Goal: Task Accomplishment & Management: Manage account settings

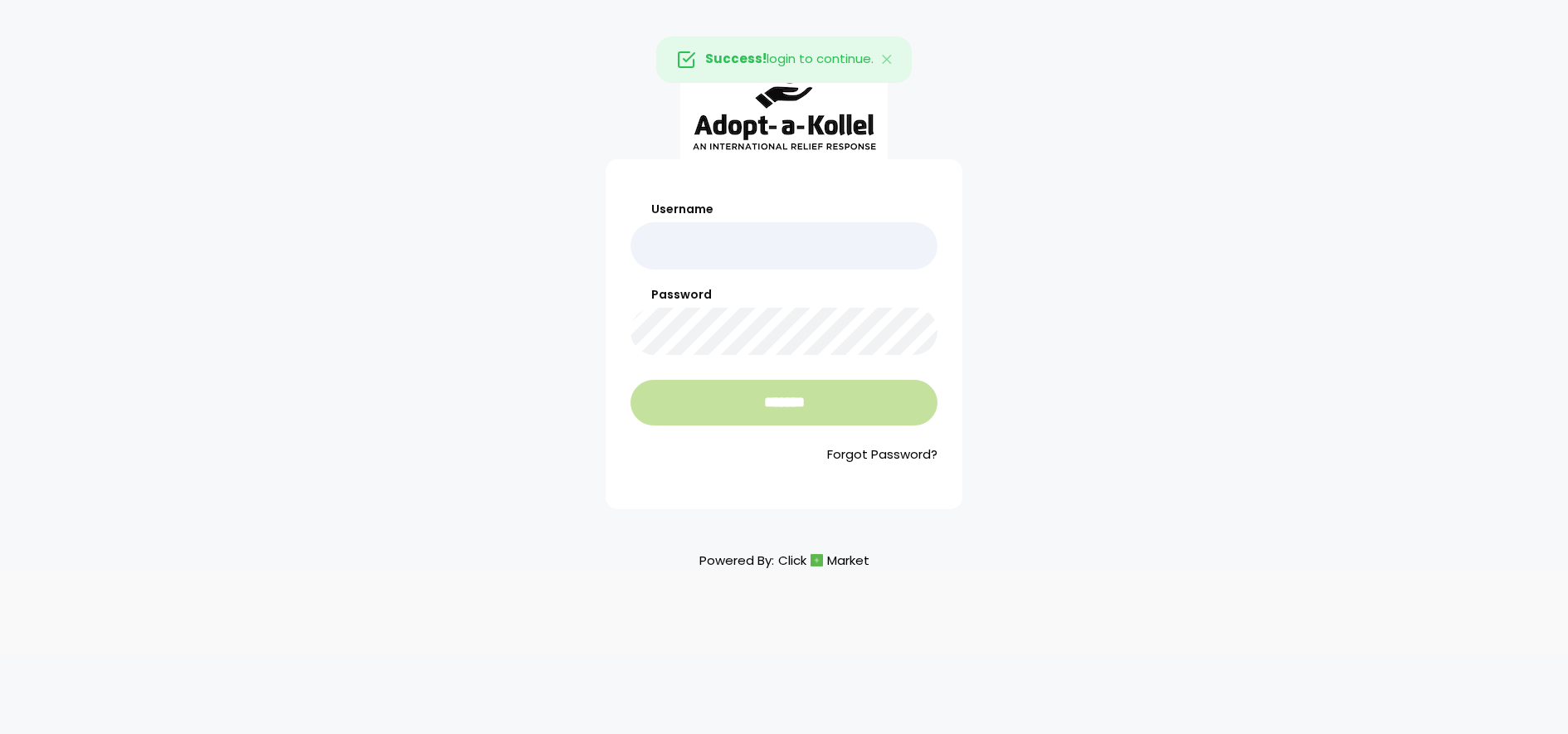
type input "**********"
click at [779, 387] on input "*******" at bounding box center [783, 402] width 307 height 46
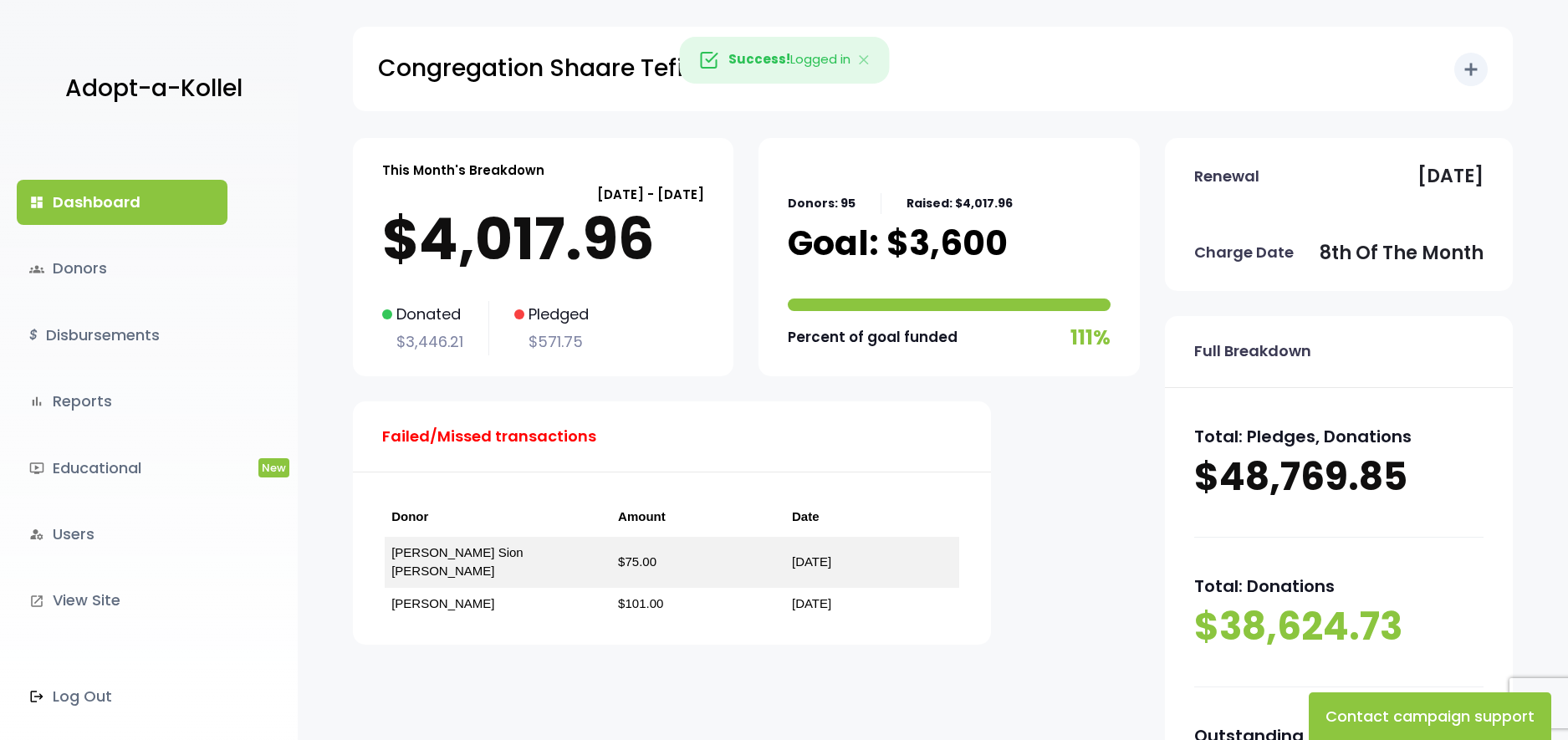
click at [86, 197] on link "dashboard Dashboard" at bounding box center [121, 202] width 211 height 45
click at [82, 261] on link "groups Donors" at bounding box center [121, 268] width 211 height 45
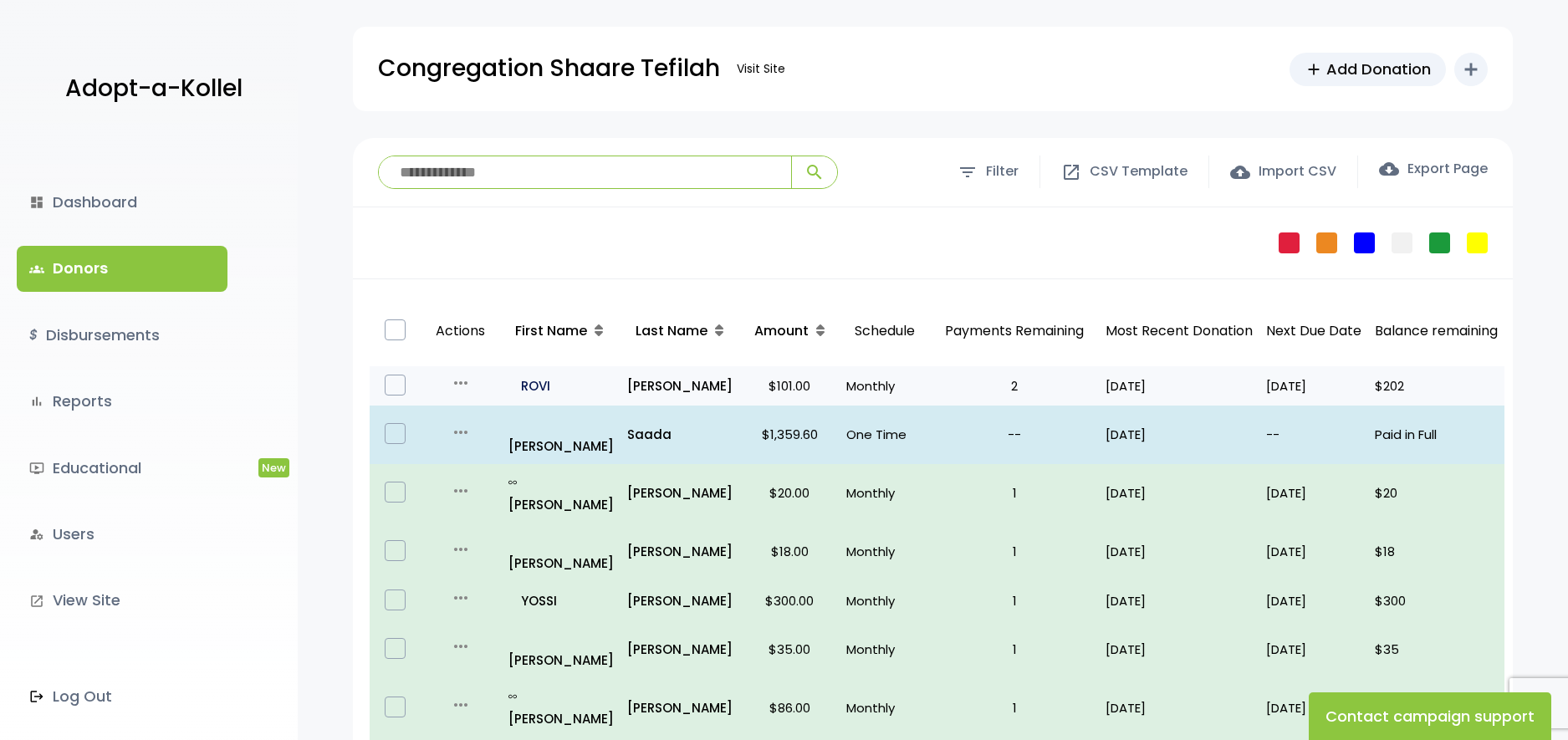
click at [542, 386] on p "all_inclusive ROVI" at bounding box center [560, 385] width 105 height 22
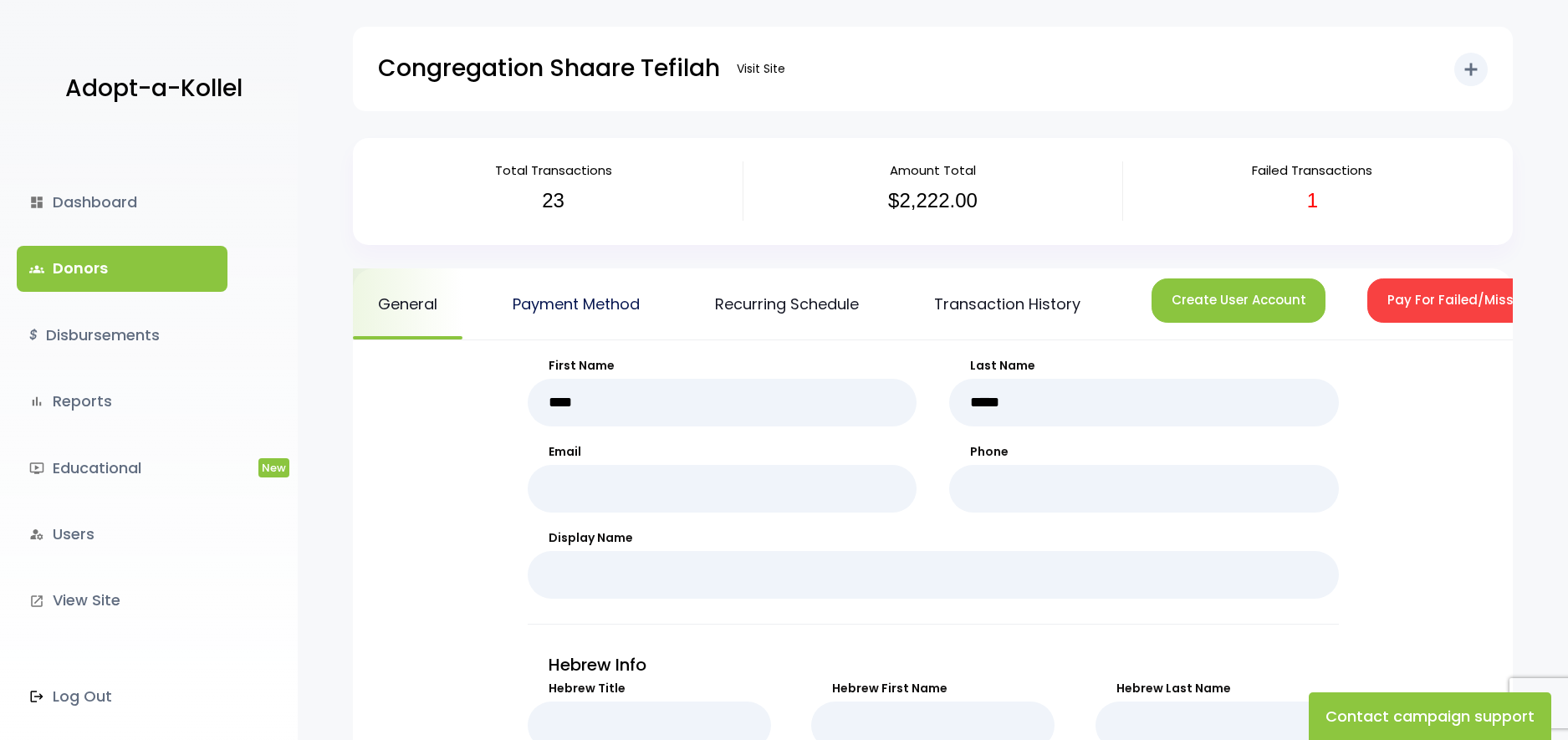
click at [611, 300] on link "Payment Method" at bounding box center [576, 304] width 177 height 71
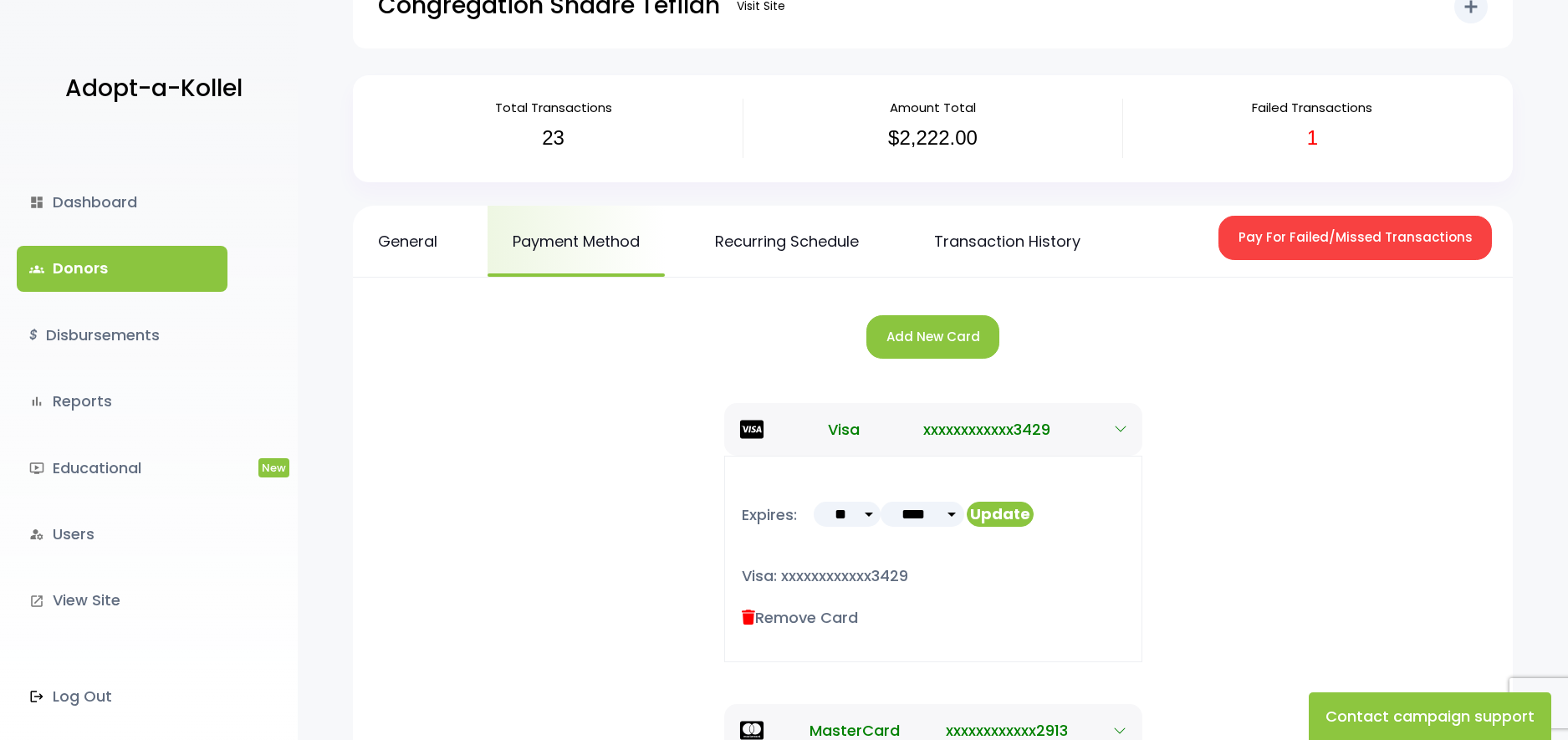
scroll to position [2, 0]
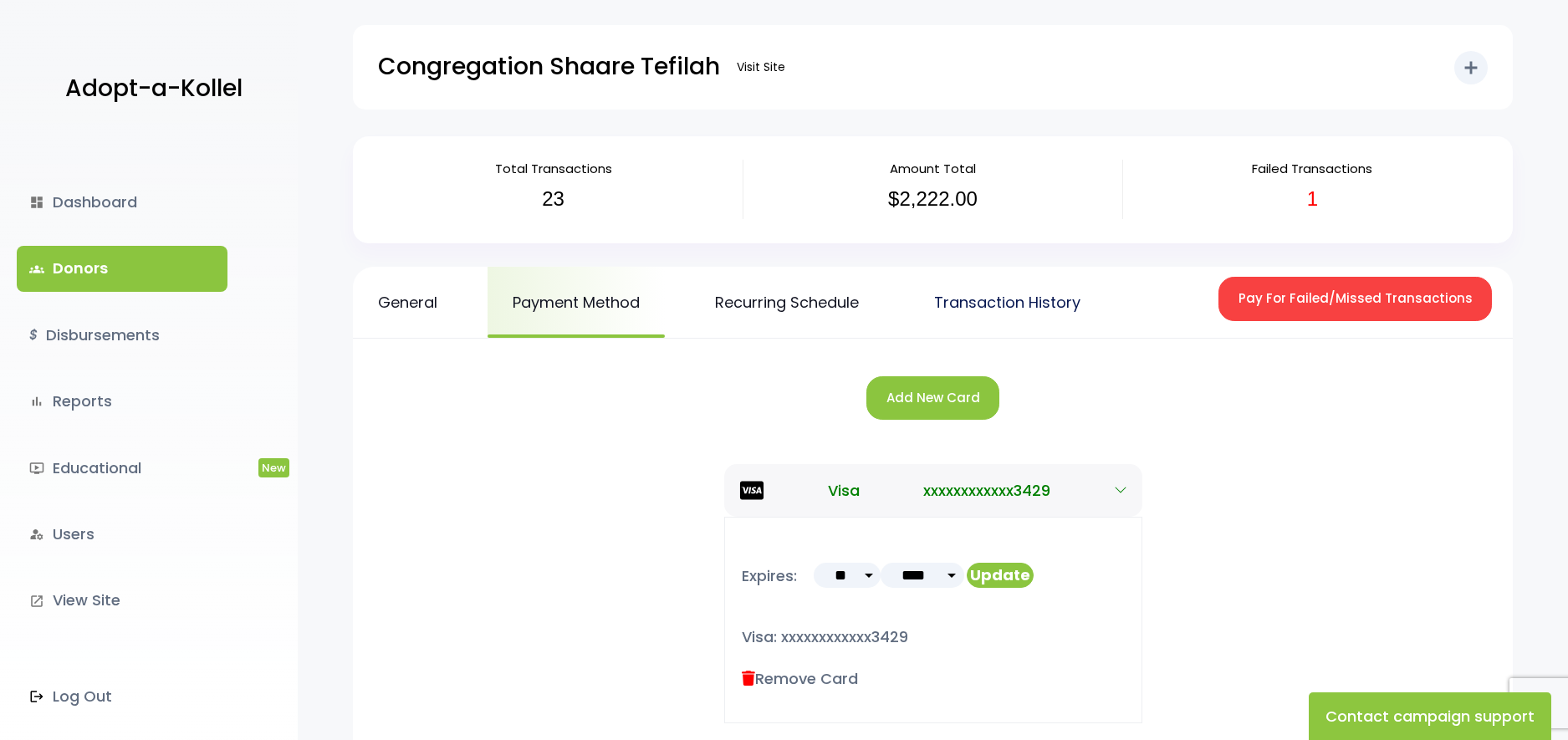
click at [964, 299] on link "Transaction History" at bounding box center [1007, 303] width 197 height 71
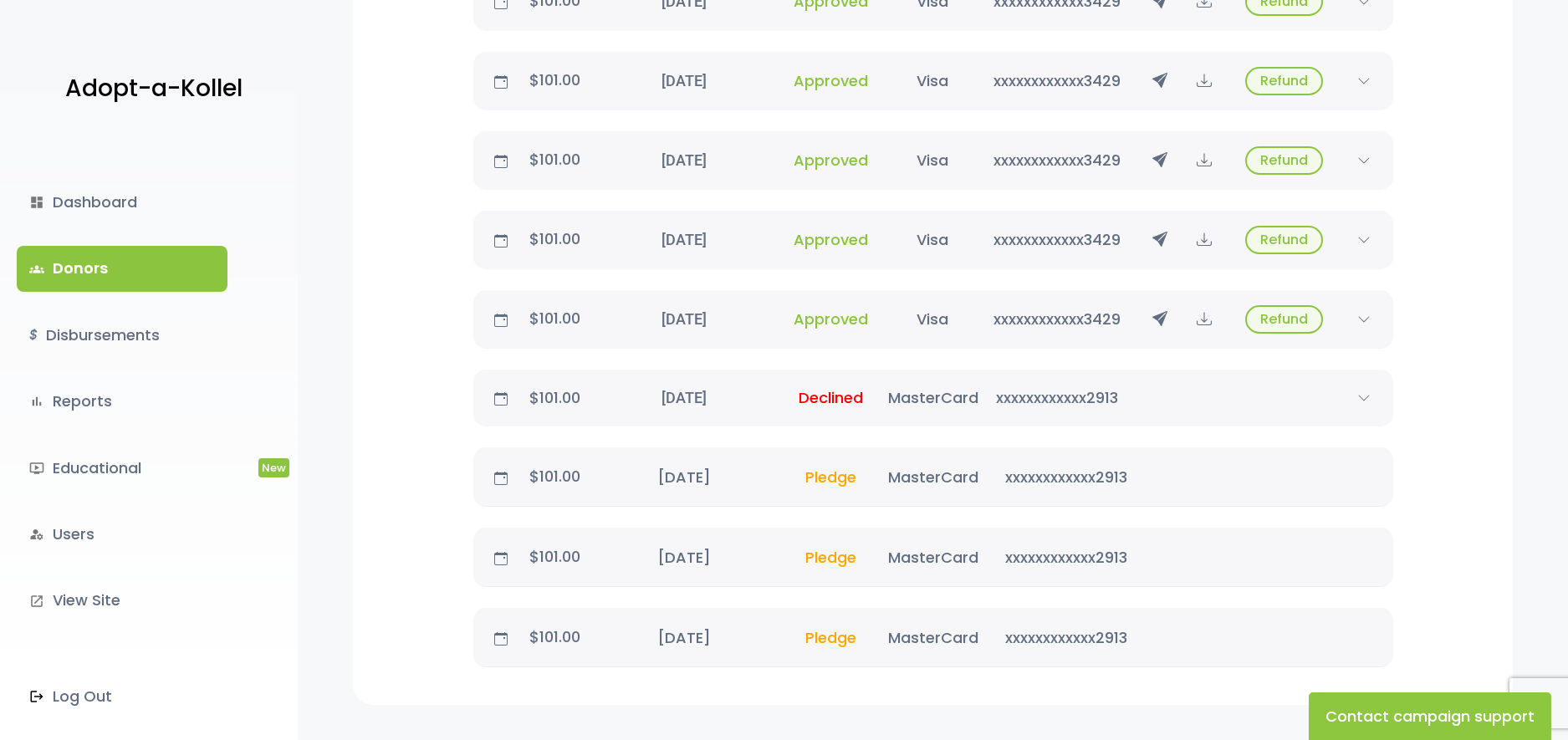
scroll to position [2053, 0]
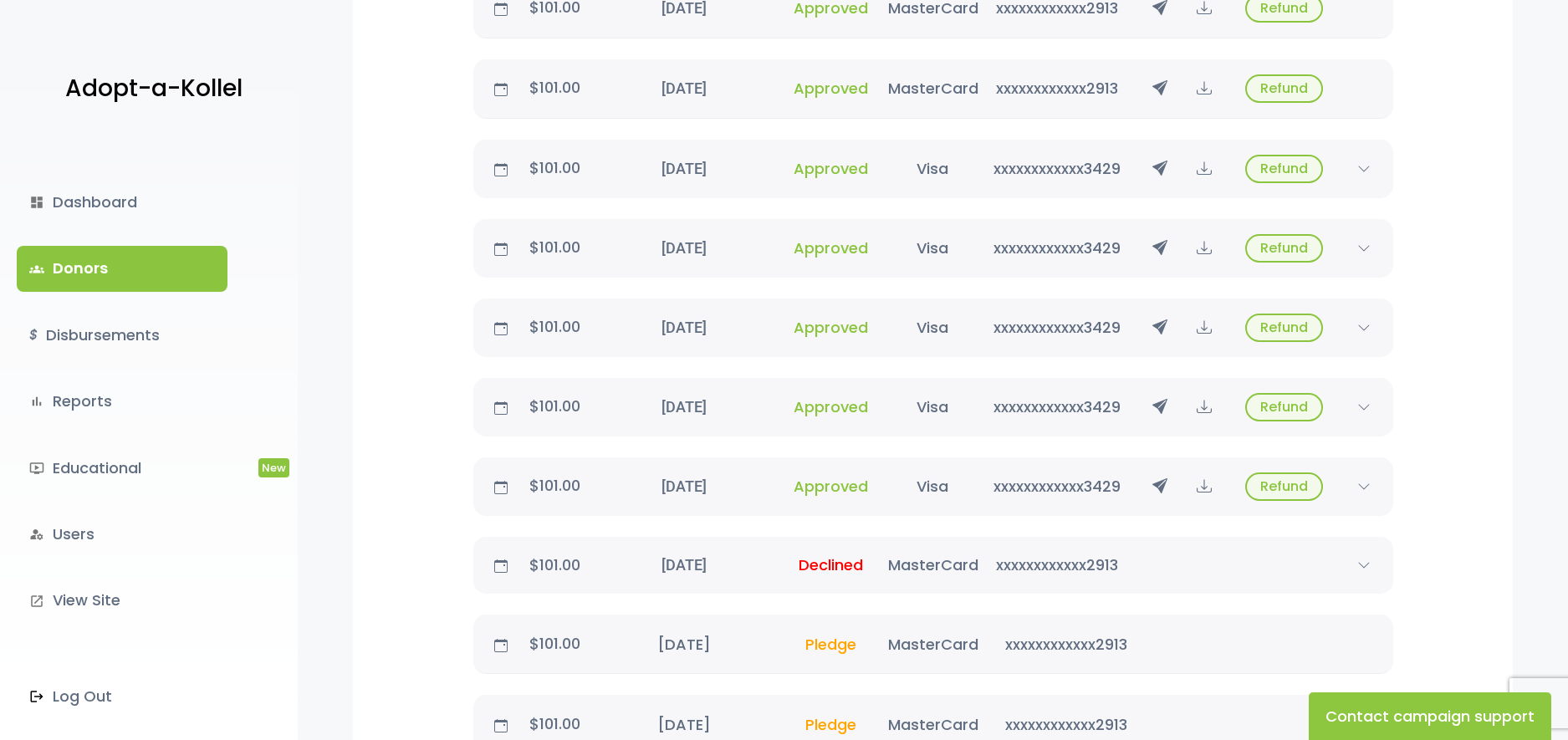
scroll to position [1886, 0]
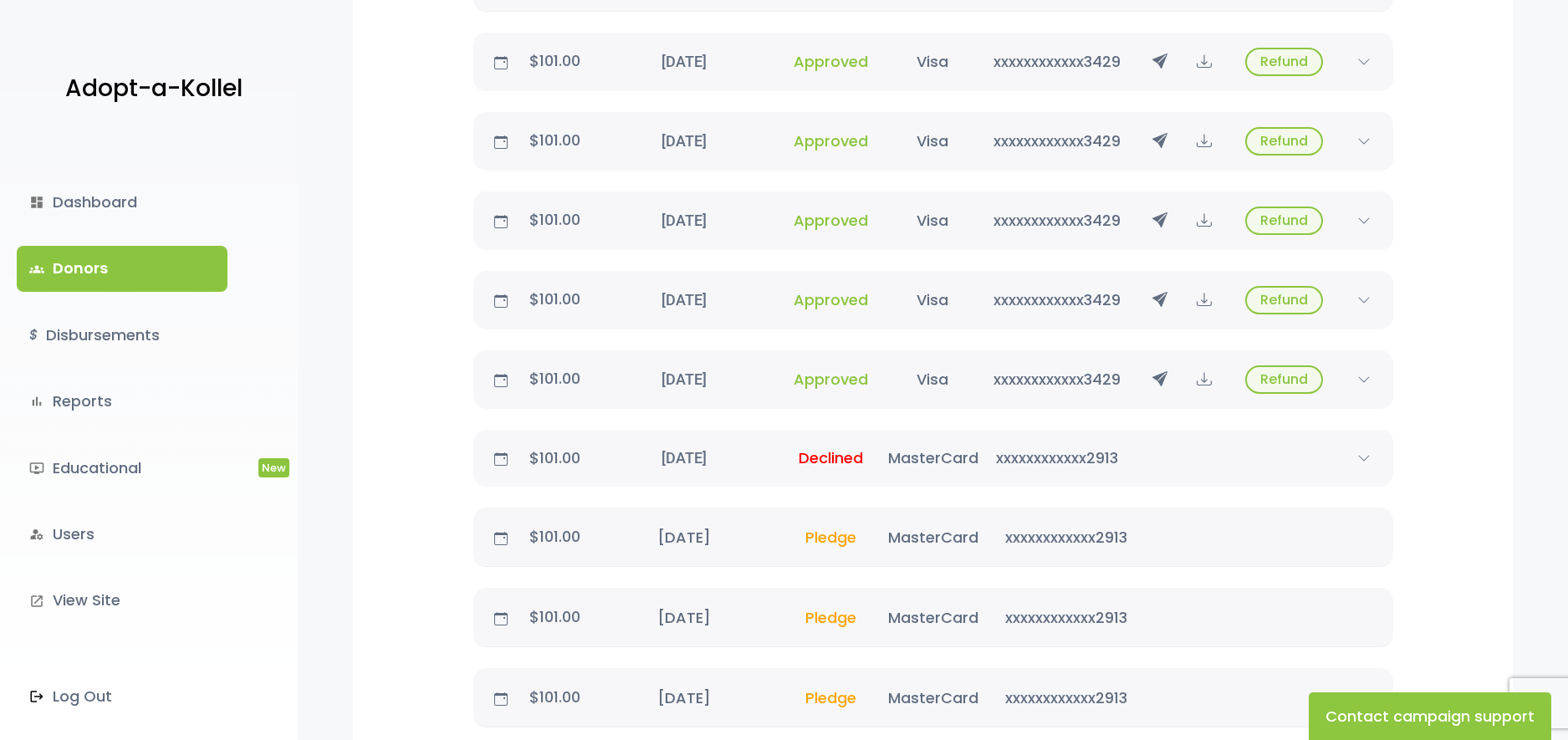
click at [66, 293] on div "dashboard Dashboard groups Donors $ Disbursements bar_chart Reports ondemand_vi…" at bounding box center [148, 438] width 298 height 602
click at [76, 278] on link "groups Donors" at bounding box center [121, 268] width 211 height 45
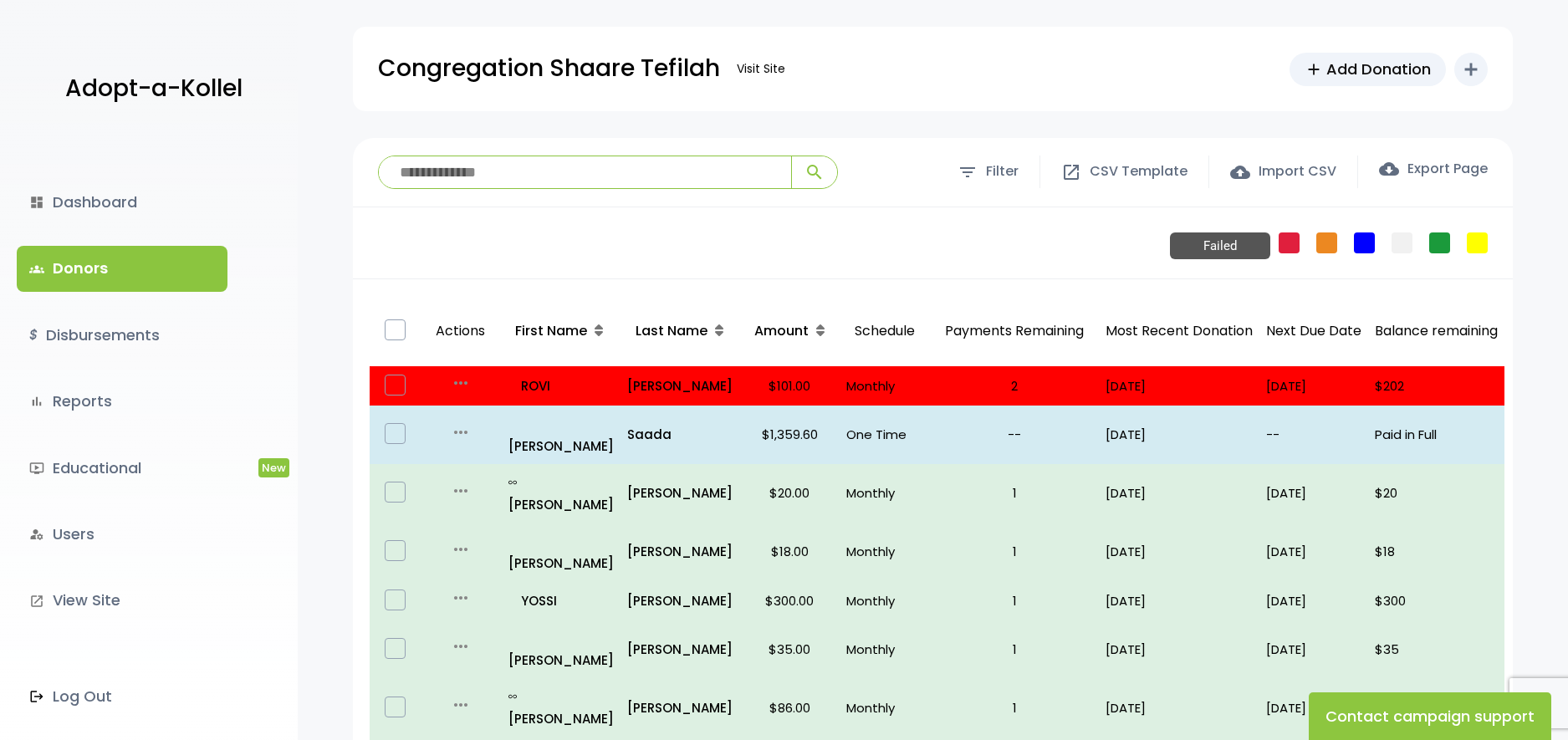
click at [1282, 238] on link "Failed" at bounding box center [1289, 243] width 21 height 21
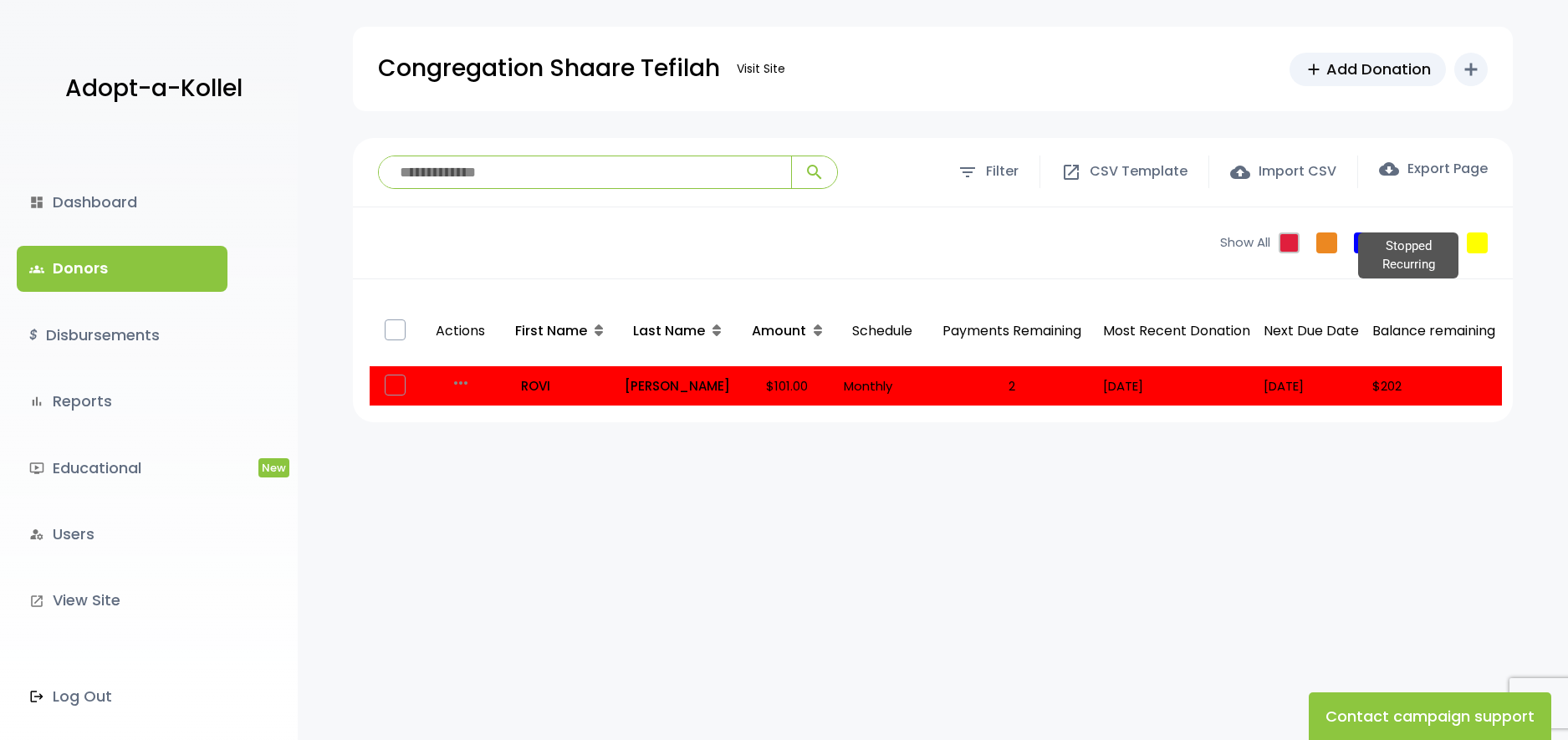
click at [1482, 251] on link "Stopped Recurring" at bounding box center [1477, 243] width 21 height 21
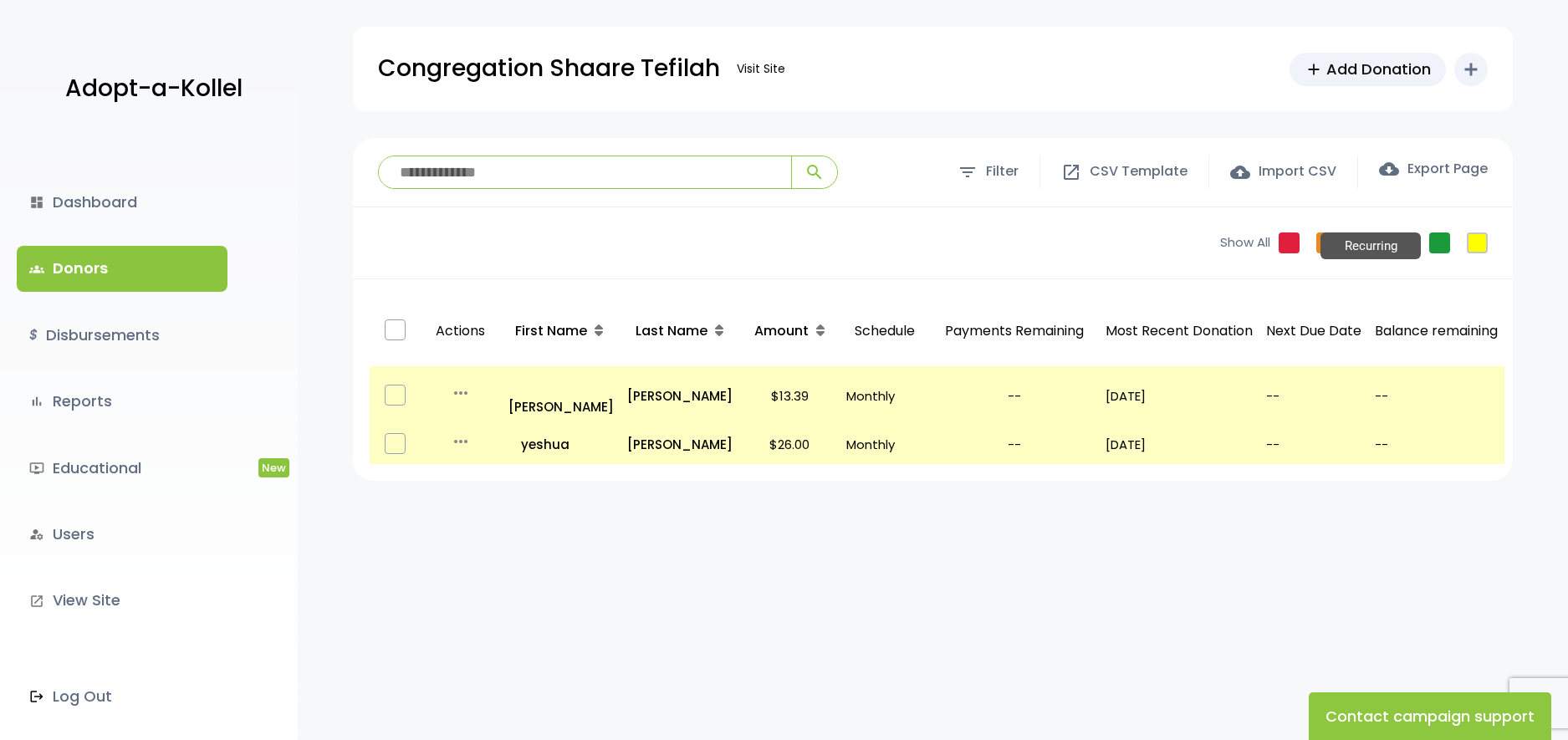
click at [1429, 237] on link "Recurring" at bounding box center [1440, 243] width 21 height 21
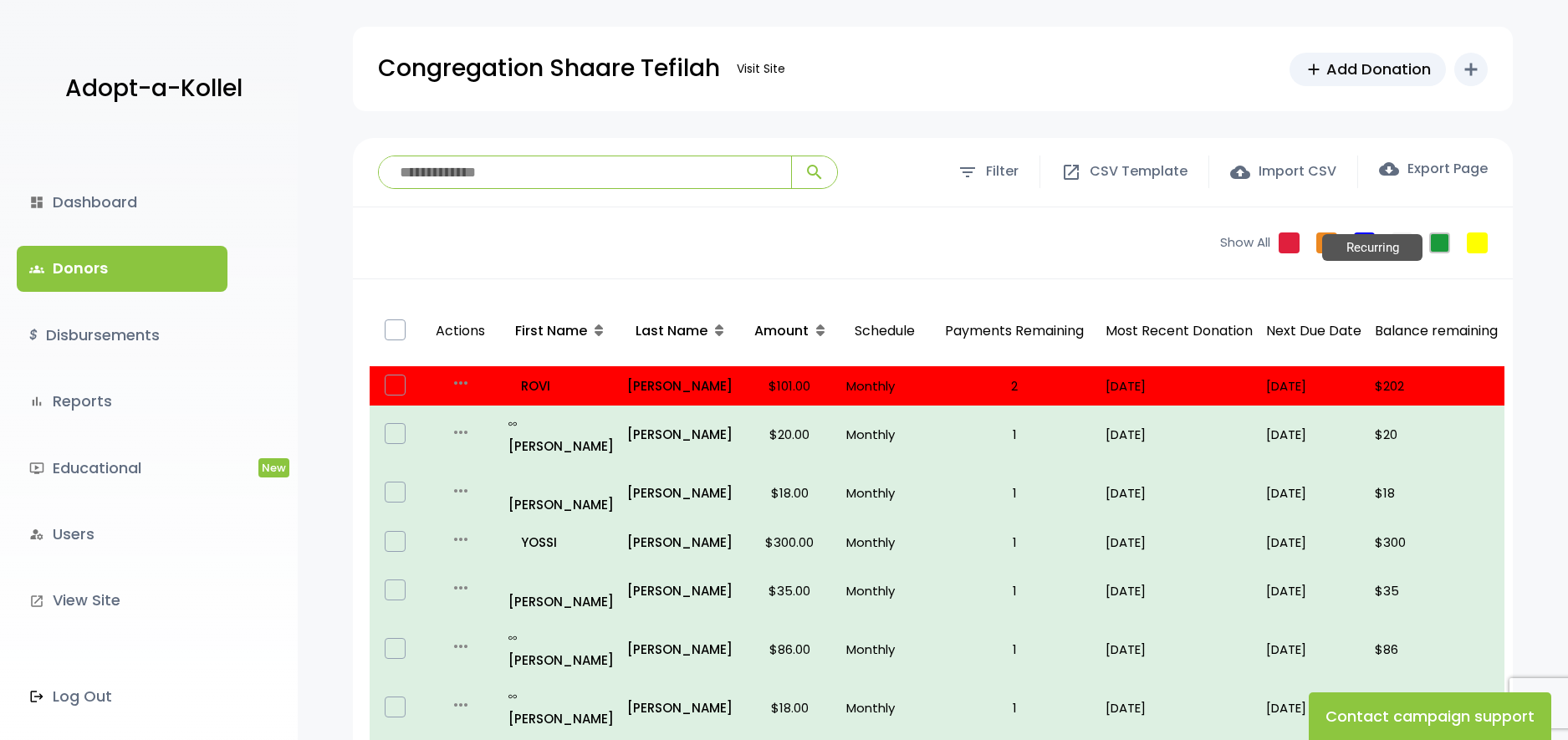
click at [1447, 236] on link "Recurring" at bounding box center [1440, 243] width 21 height 21
click at [1400, 239] on link "No Schedule" at bounding box center [1401, 243] width 21 height 21
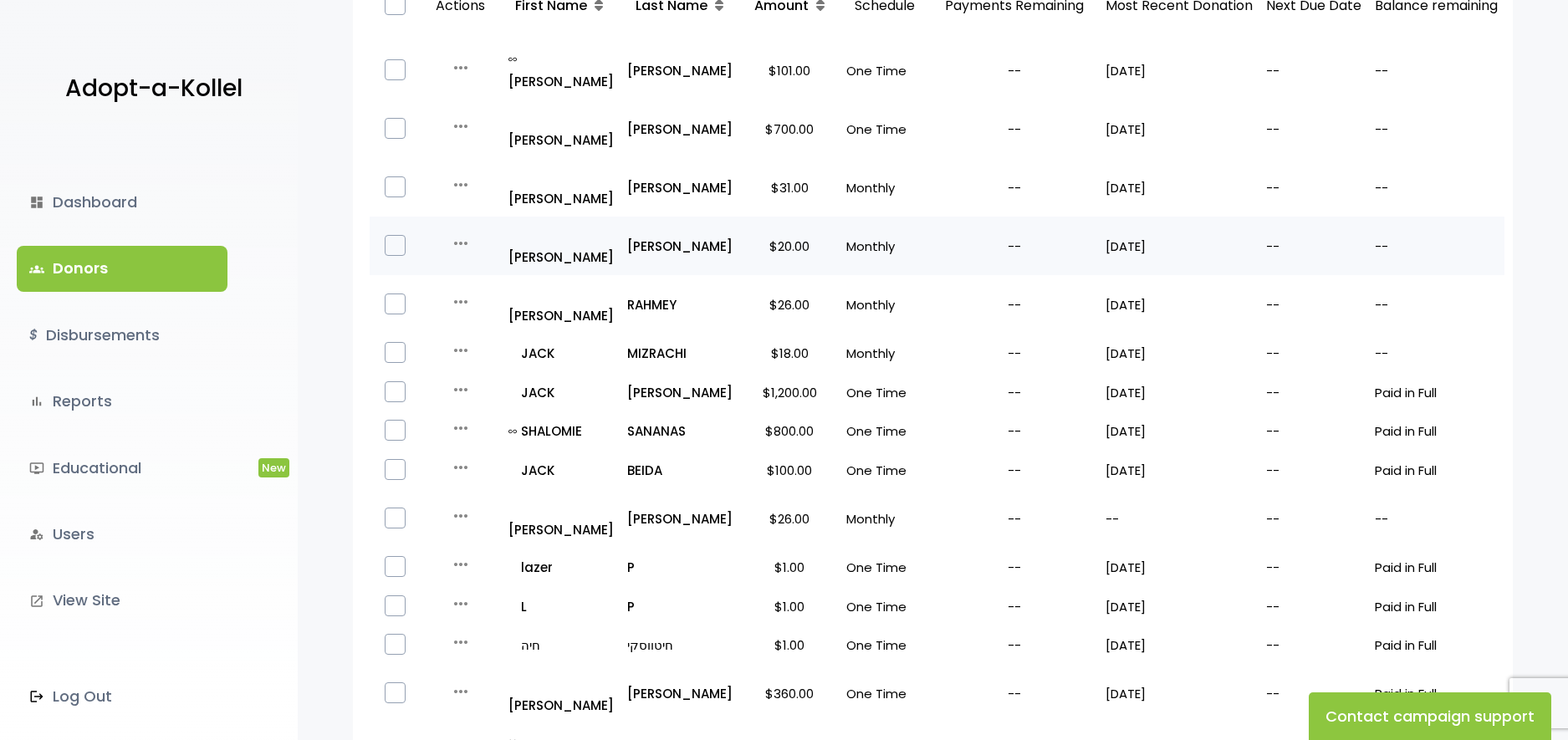
scroll to position [294, 0]
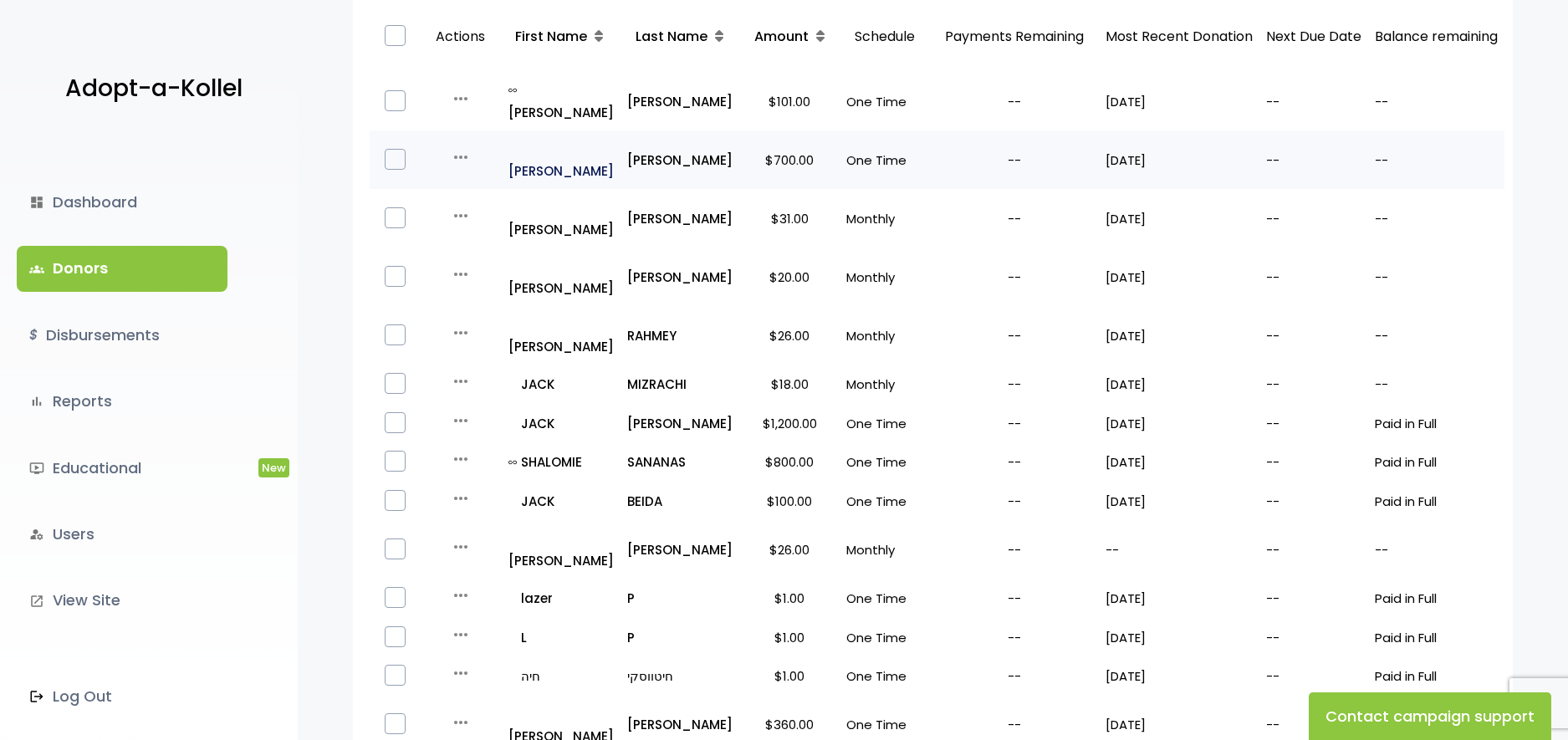
click at [548, 137] on p "all_inclusive JOEY" at bounding box center [560, 159] width 105 height 45
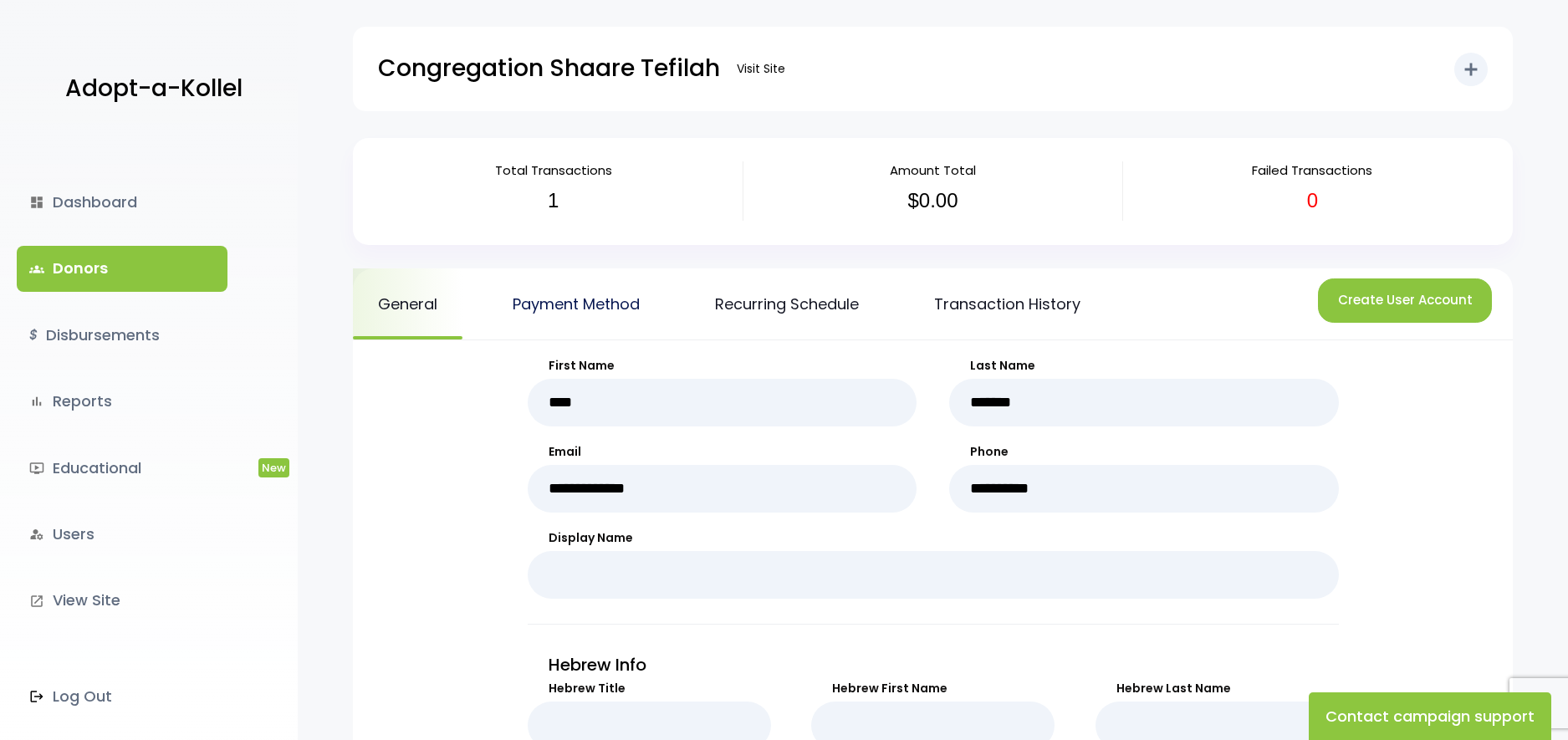
click at [633, 312] on link "Payment Method" at bounding box center [576, 304] width 177 height 71
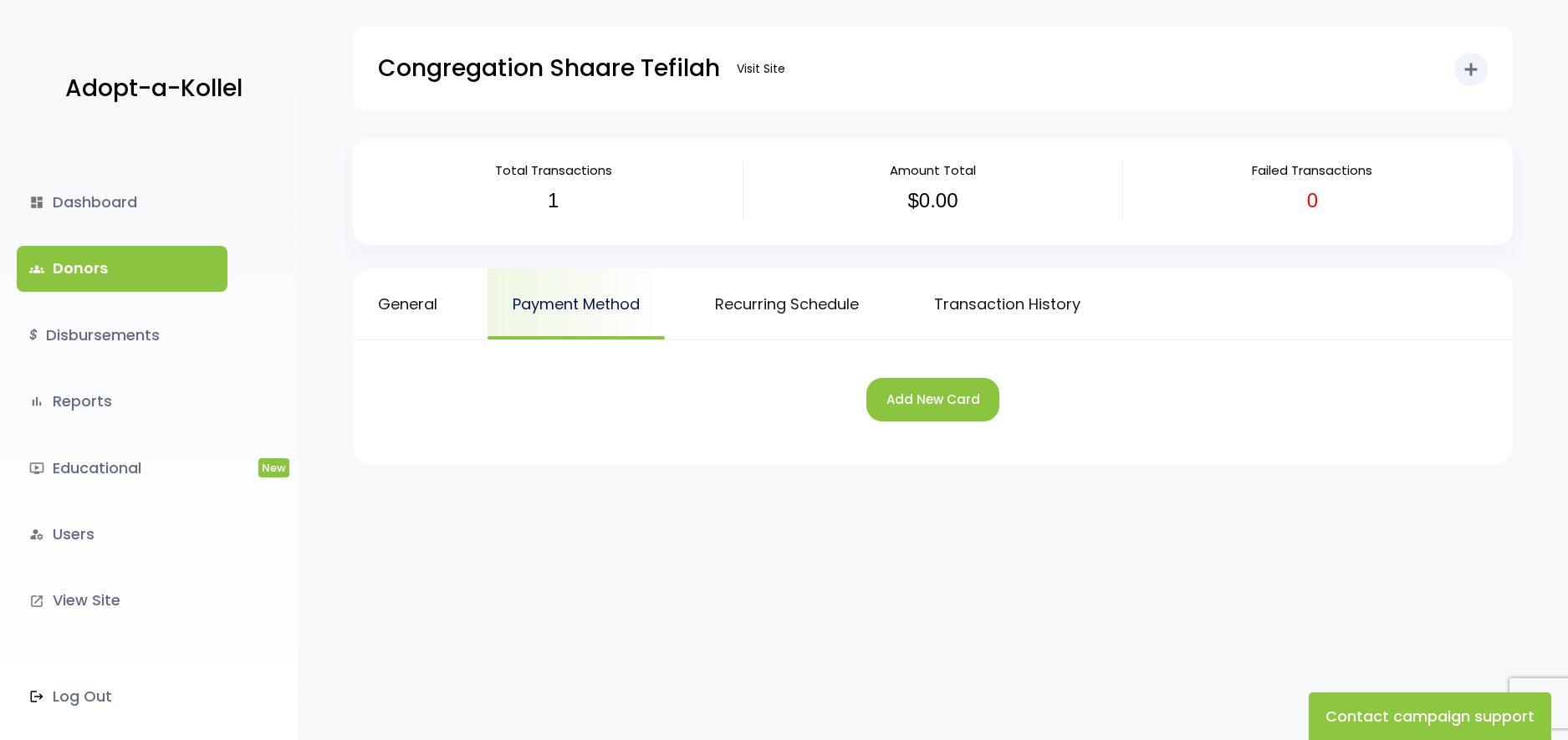
click at [626, 313] on link "Payment Method" at bounding box center [576, 304] width 177 height 71
click at [819, 317] on link "Recurring Schedule" at bounding box center [786, 304] width 194 height 71
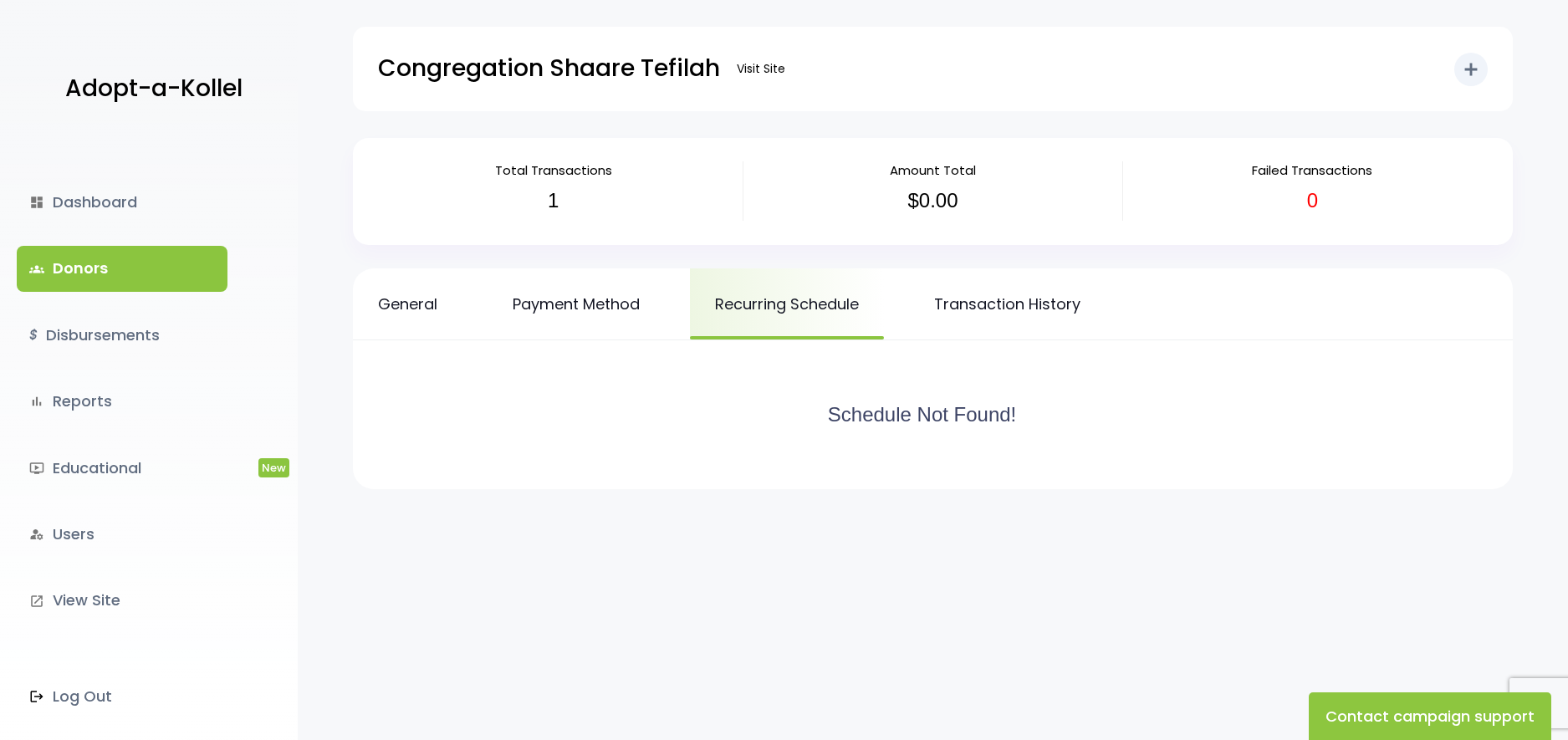
click at [951, 305] on link "Transaction History" at bounding box center [1007, 304] width 197 height 71
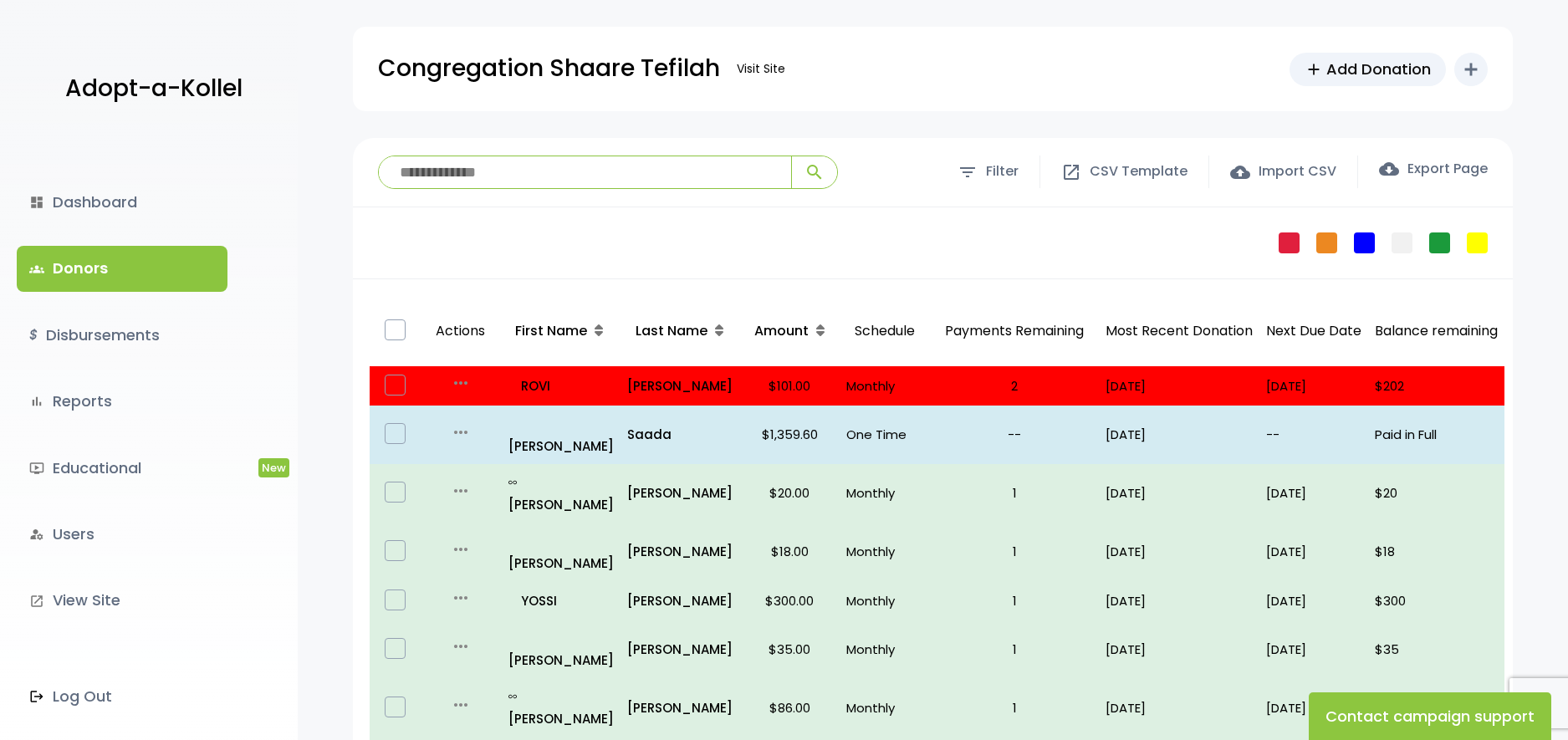
click at [1019, 327] on p "Payments Remaining" at bounding box center [1014, 331] width 155 height 58
click at [406, 325] on div at bounding box center [394, 330] width 38 height 53
click at [401, 329] on label at bounding box center [395, 330] width 21 height 21
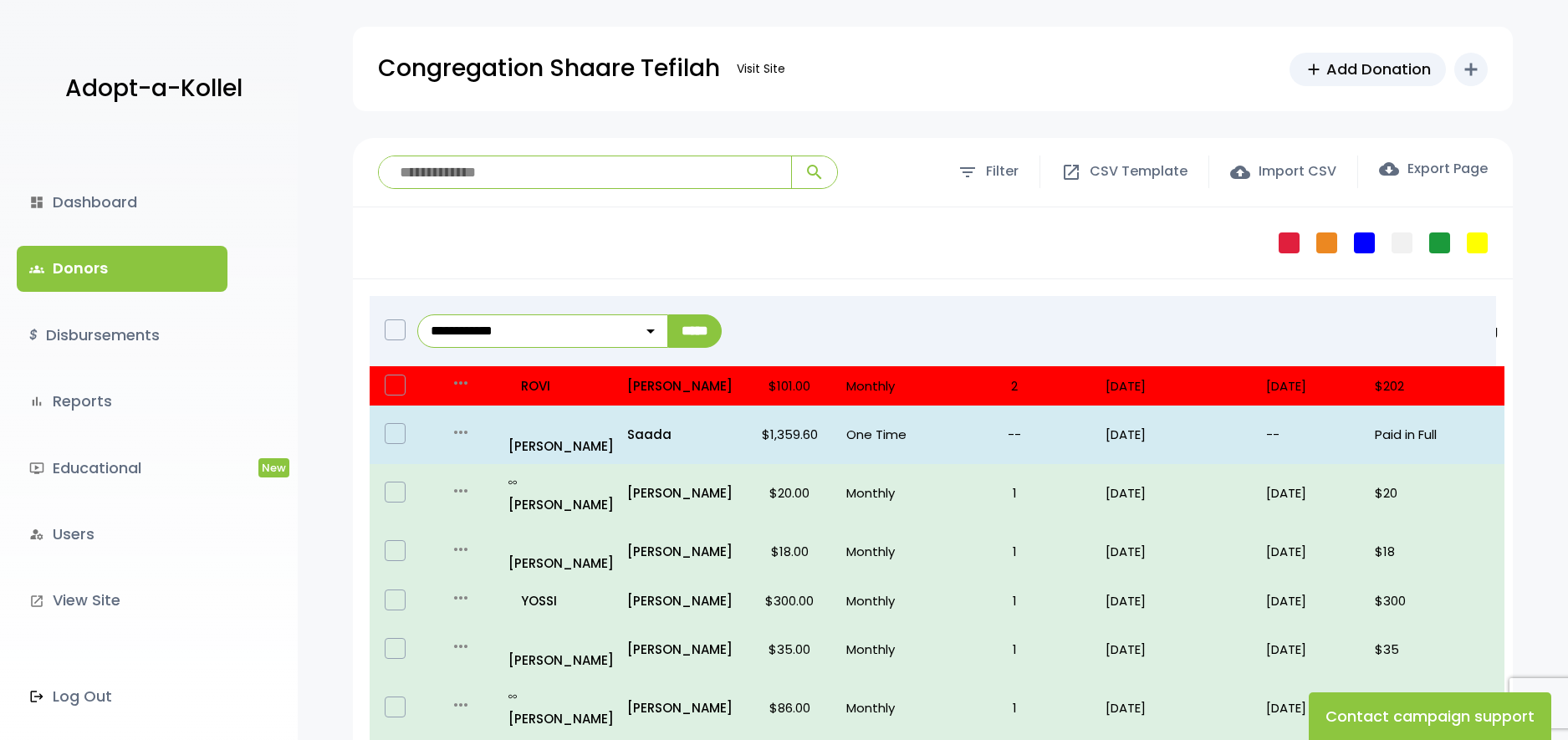
click at [412, 325] on div "**********" at bounding box center [953, 331] width 1085 height 71
click at [385, 329] on label at bounding box center [395, 330] width 21 height 21
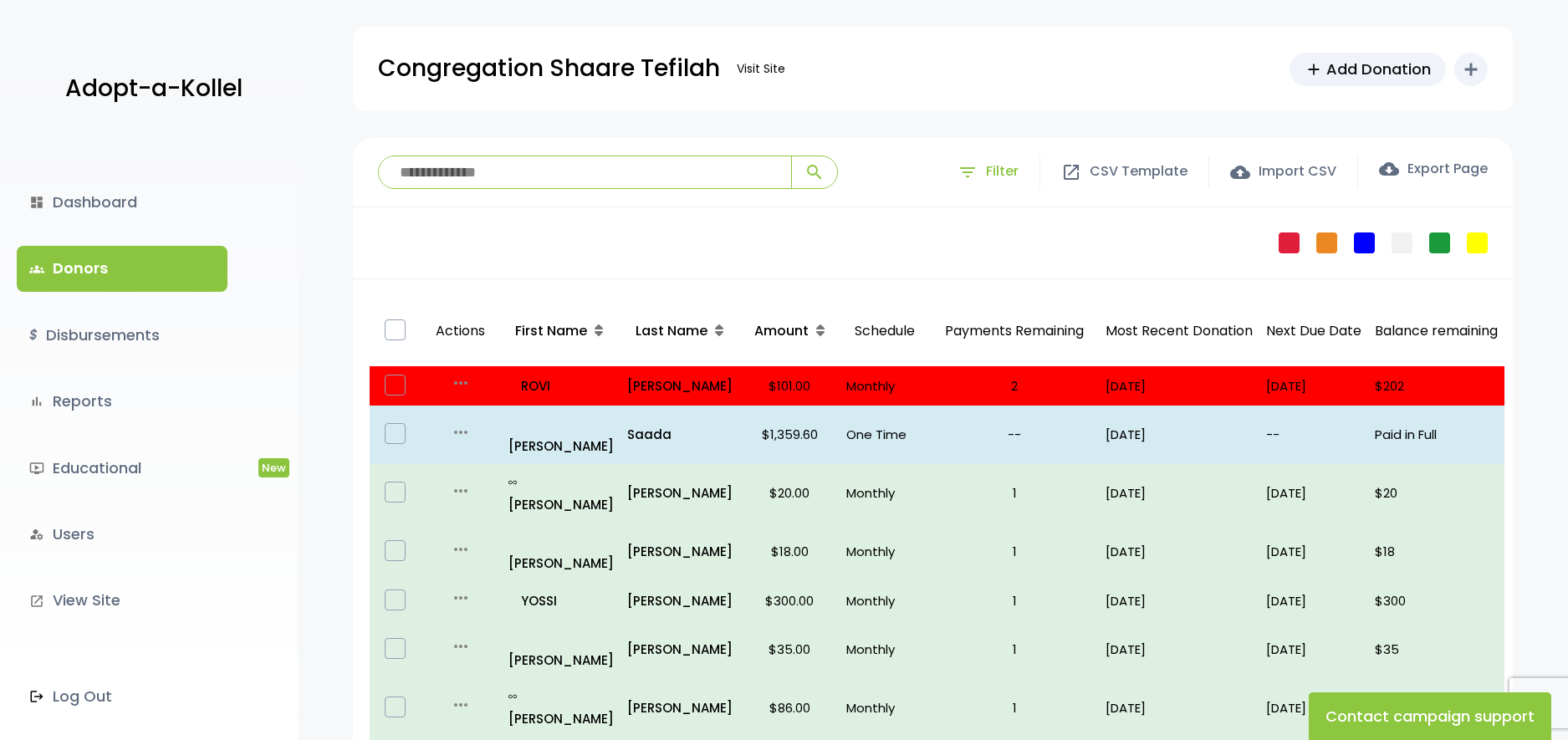
click at [977, 171] on span "filter_list" at bounding box center [967, 172] width 20 height 20
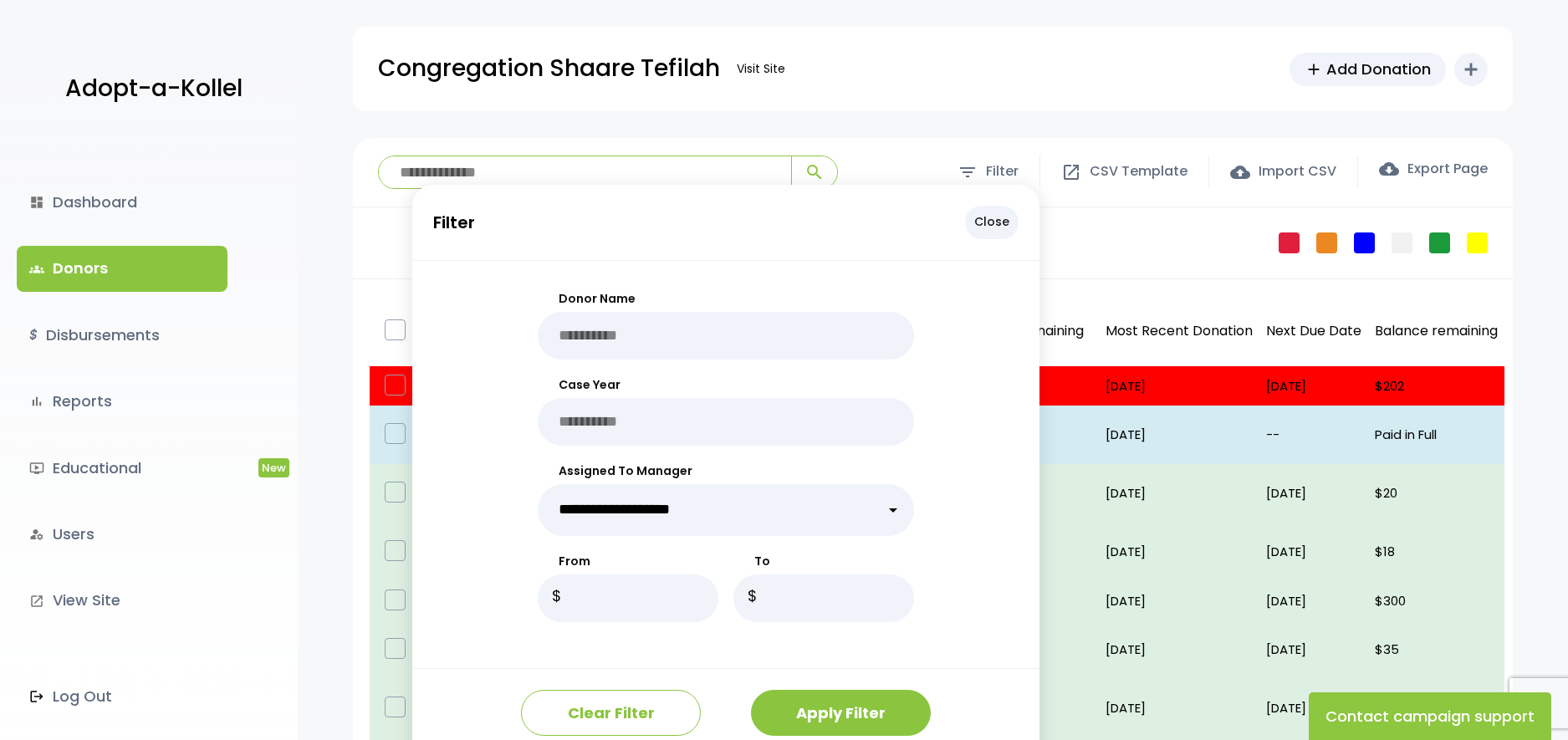
click at [998, 214] on p "Close" at bounding box center [992, 222] width 54 height 33
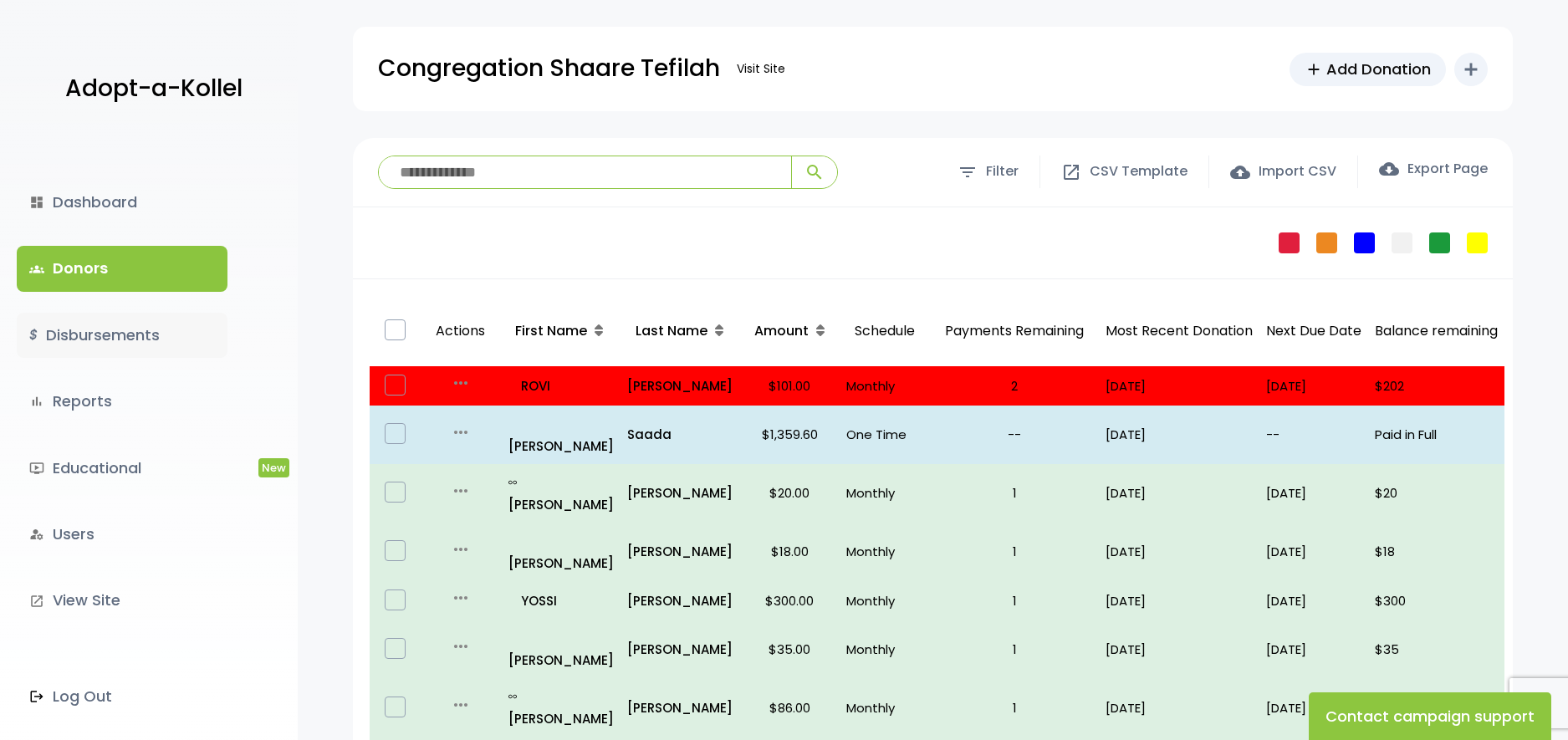
click at [149, 330] on link "$ Disbursements" at bounding box center [121, 334] width 211 height 45
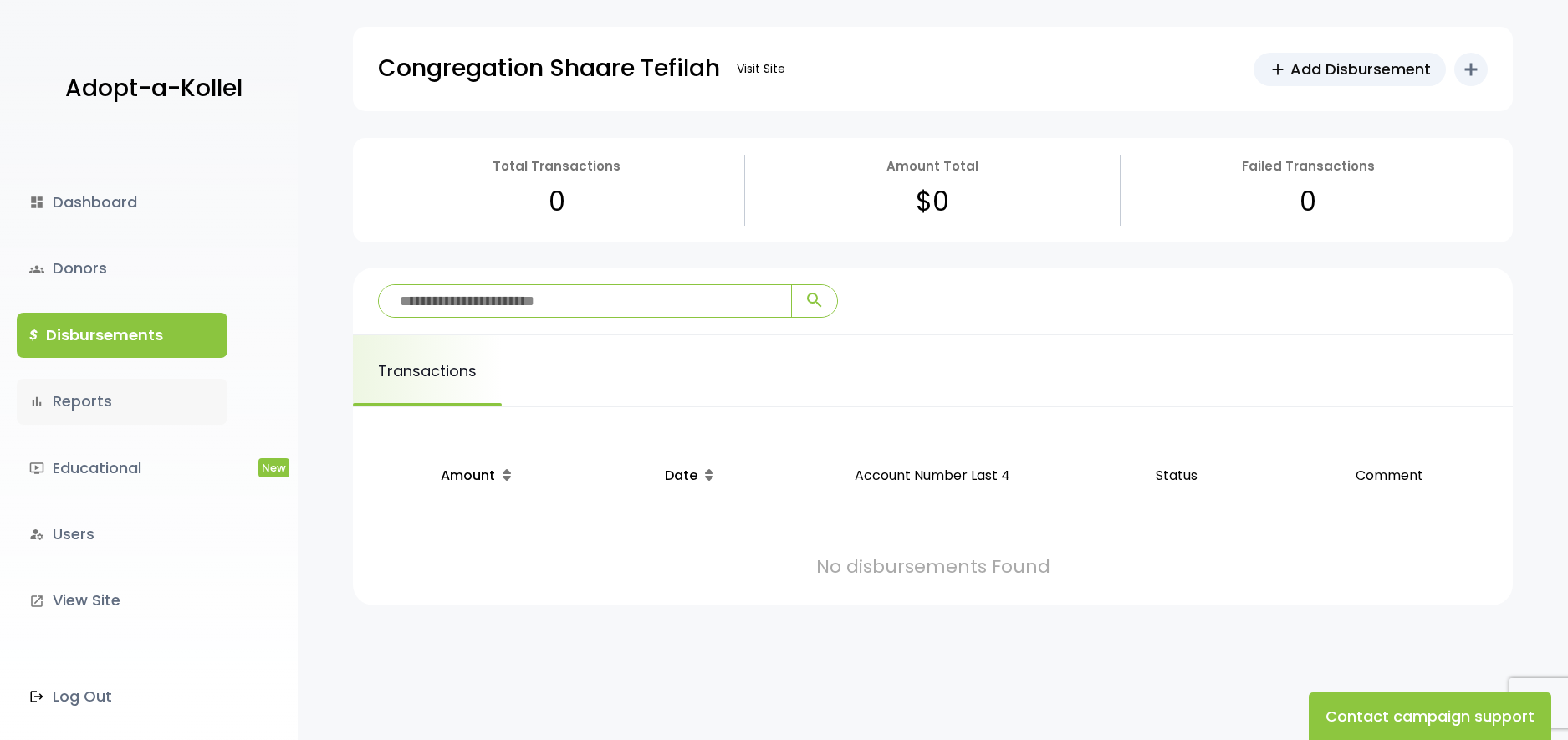
click at [114, 406] on link "bar_chart Reports" at bounding box center [121, 401] width 211 height 45
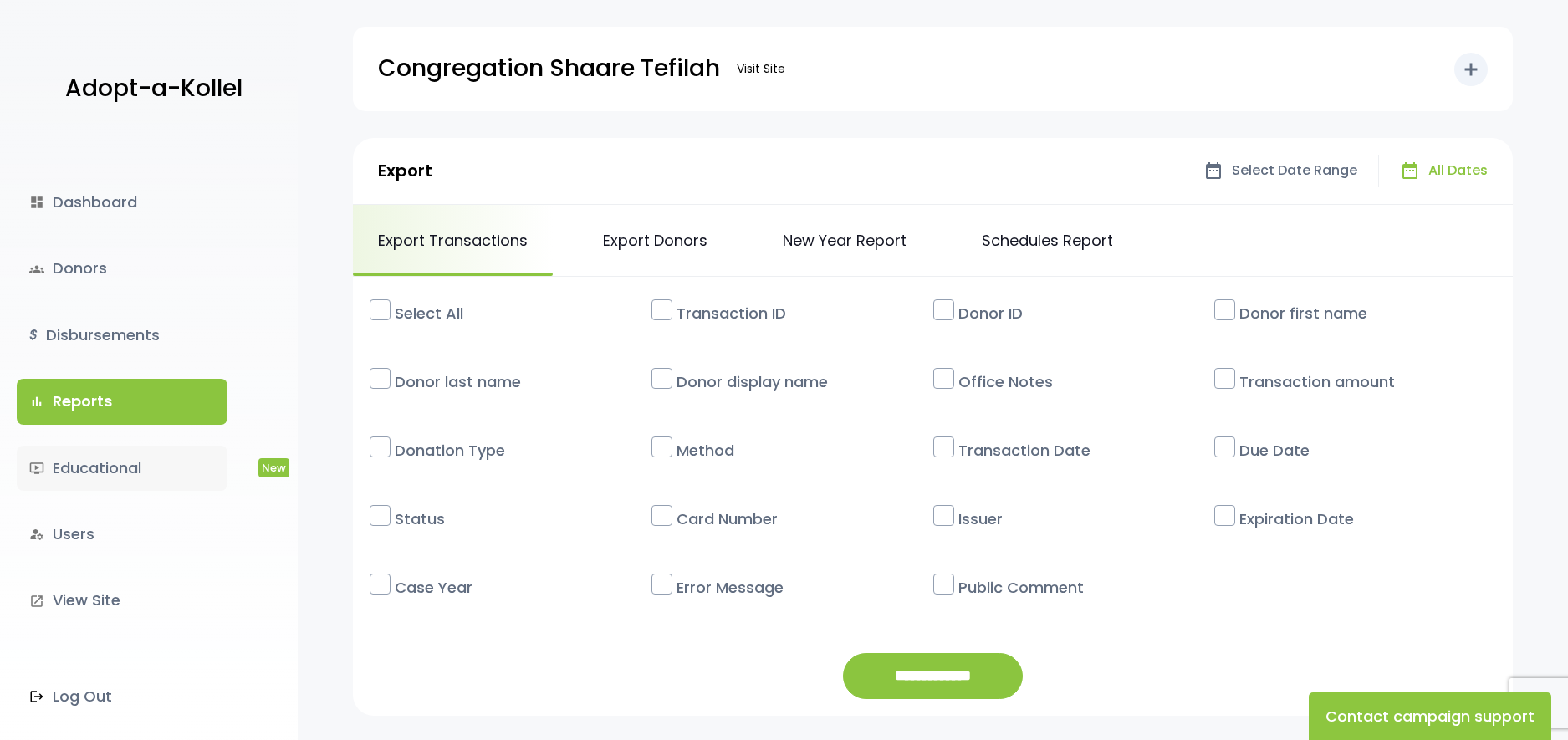
click at [112, 463] on link "ondemand_video Educational New" at bounding box center [121, 467] width 211 height 45
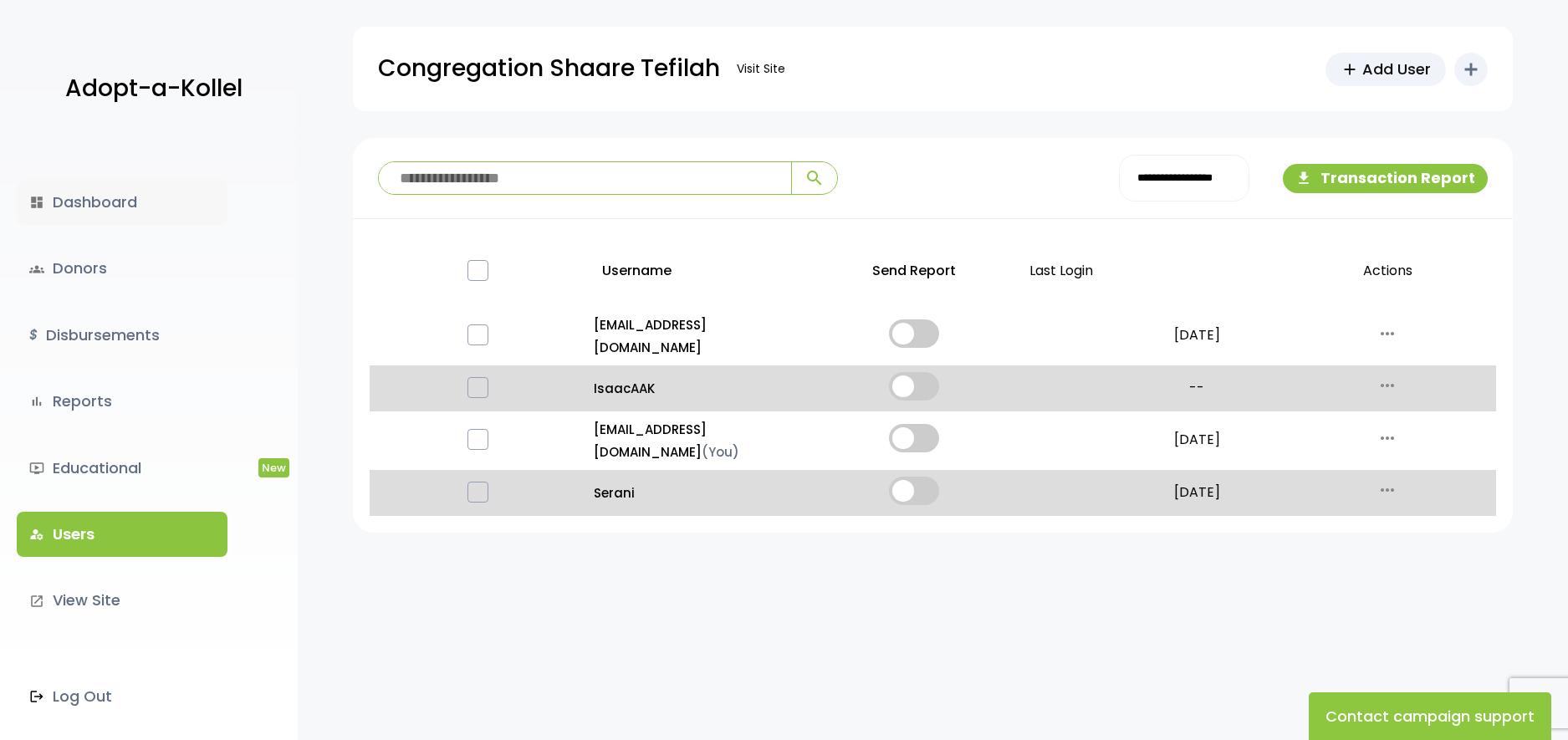
click at [107, 193] on link "dashboard Dashboard" at bounding box center [121, 202] width 211 height 45
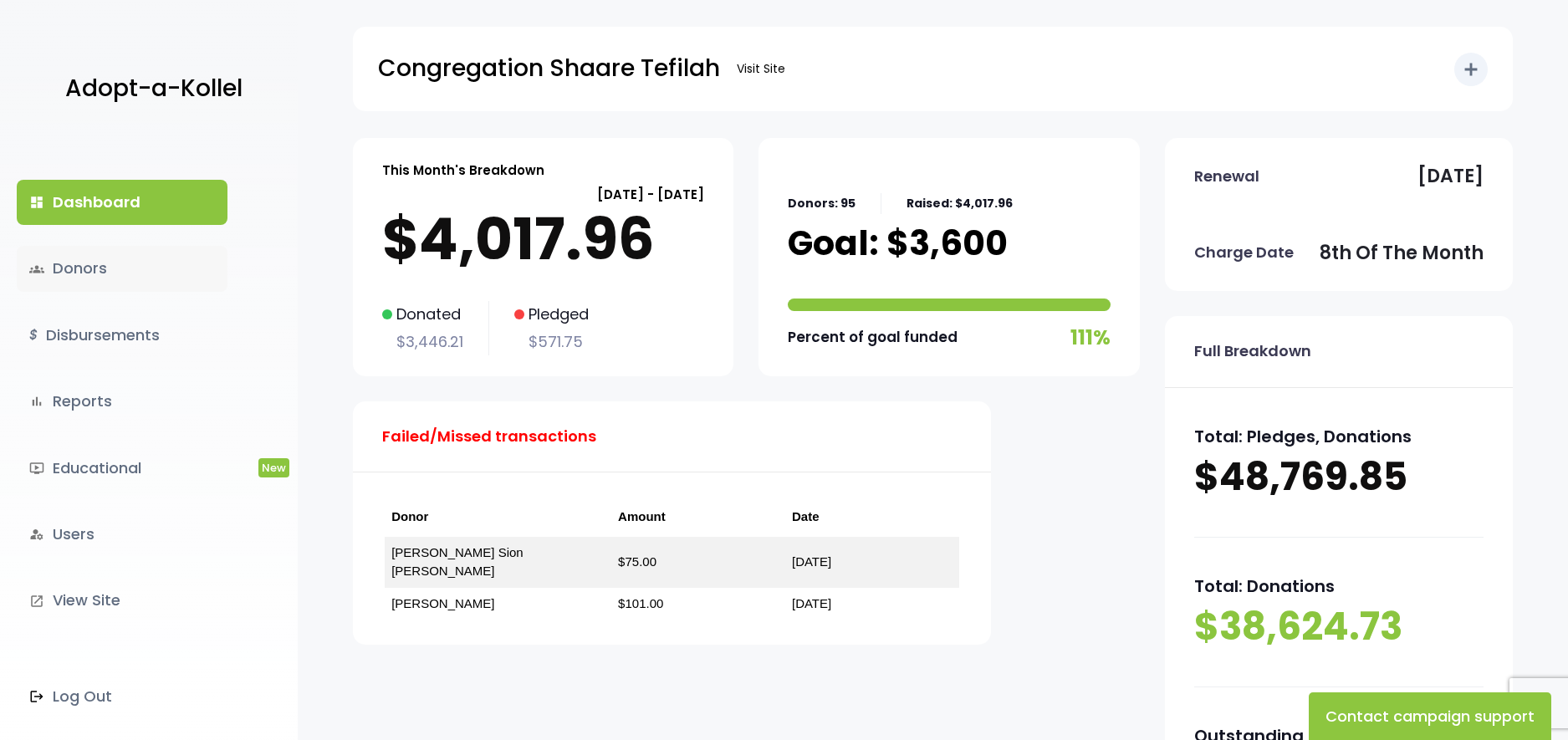
click at [93, 252] on link "groups Donors" at bounding box center [121, 268] width 211 height 45
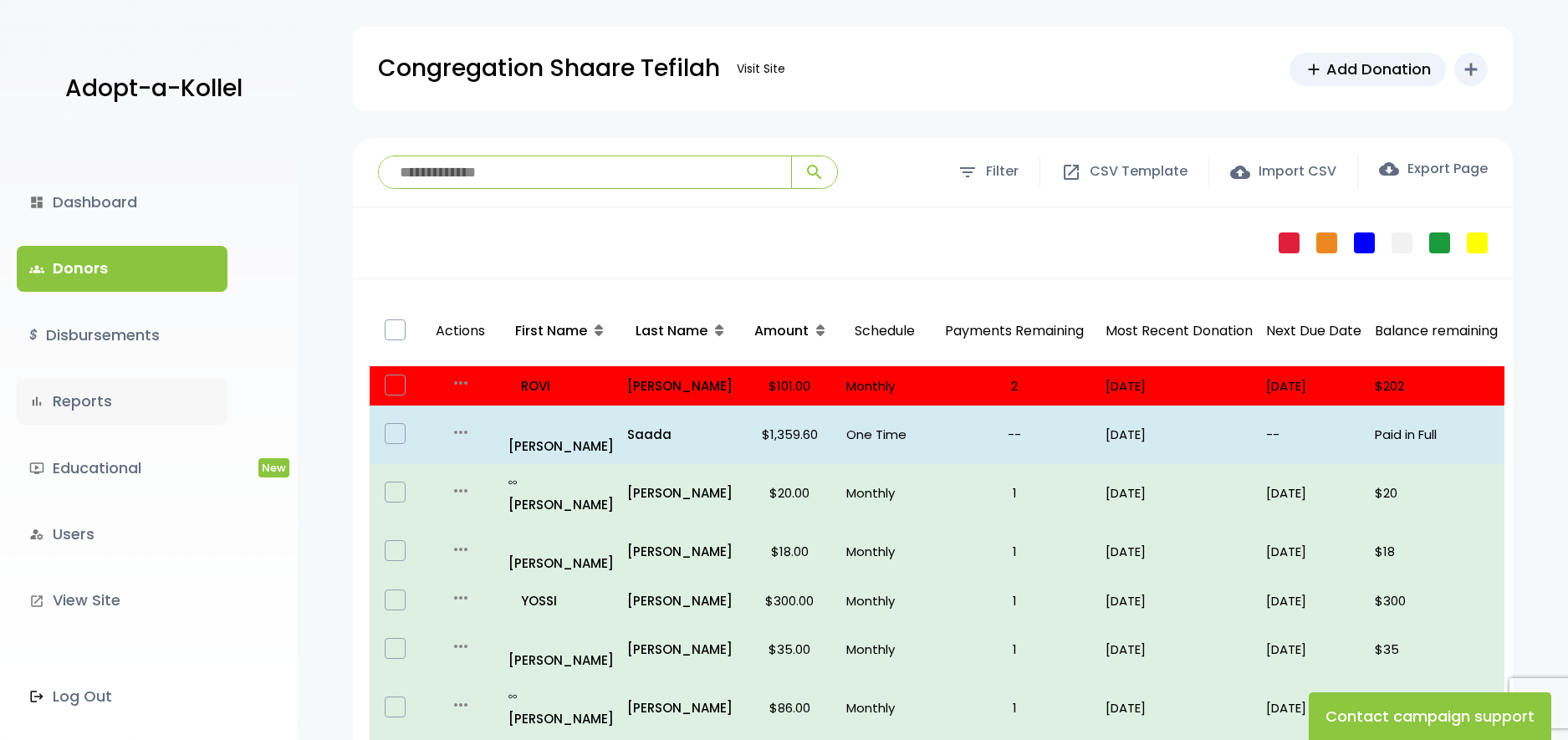
click at [118, 391] on link "bar_chart Reports" at bounding box center [121, 401] width 211 height 45
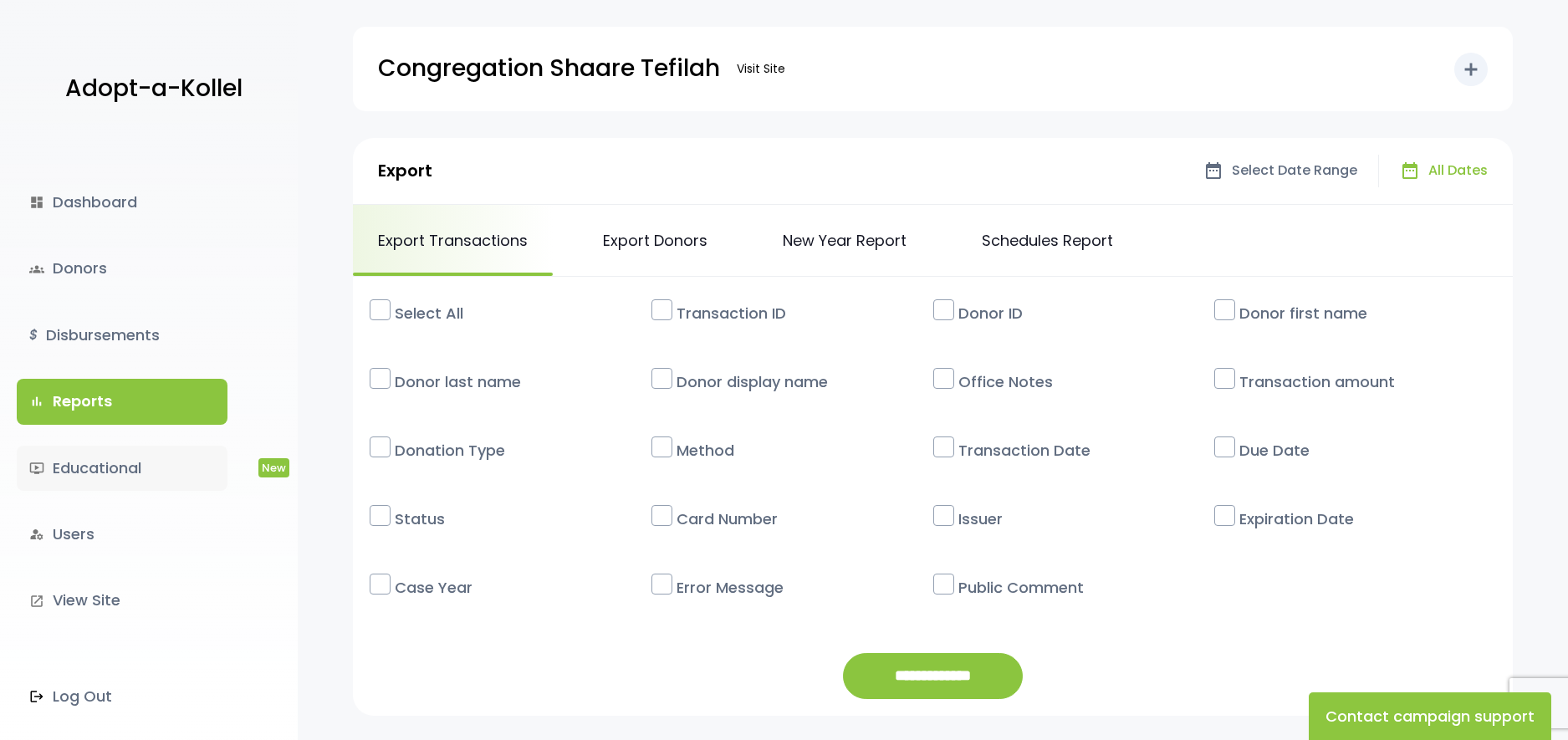
click at [116, 449] on link "ondemand_video Educational New" at bounding box center [121, 467] width 211 height 45
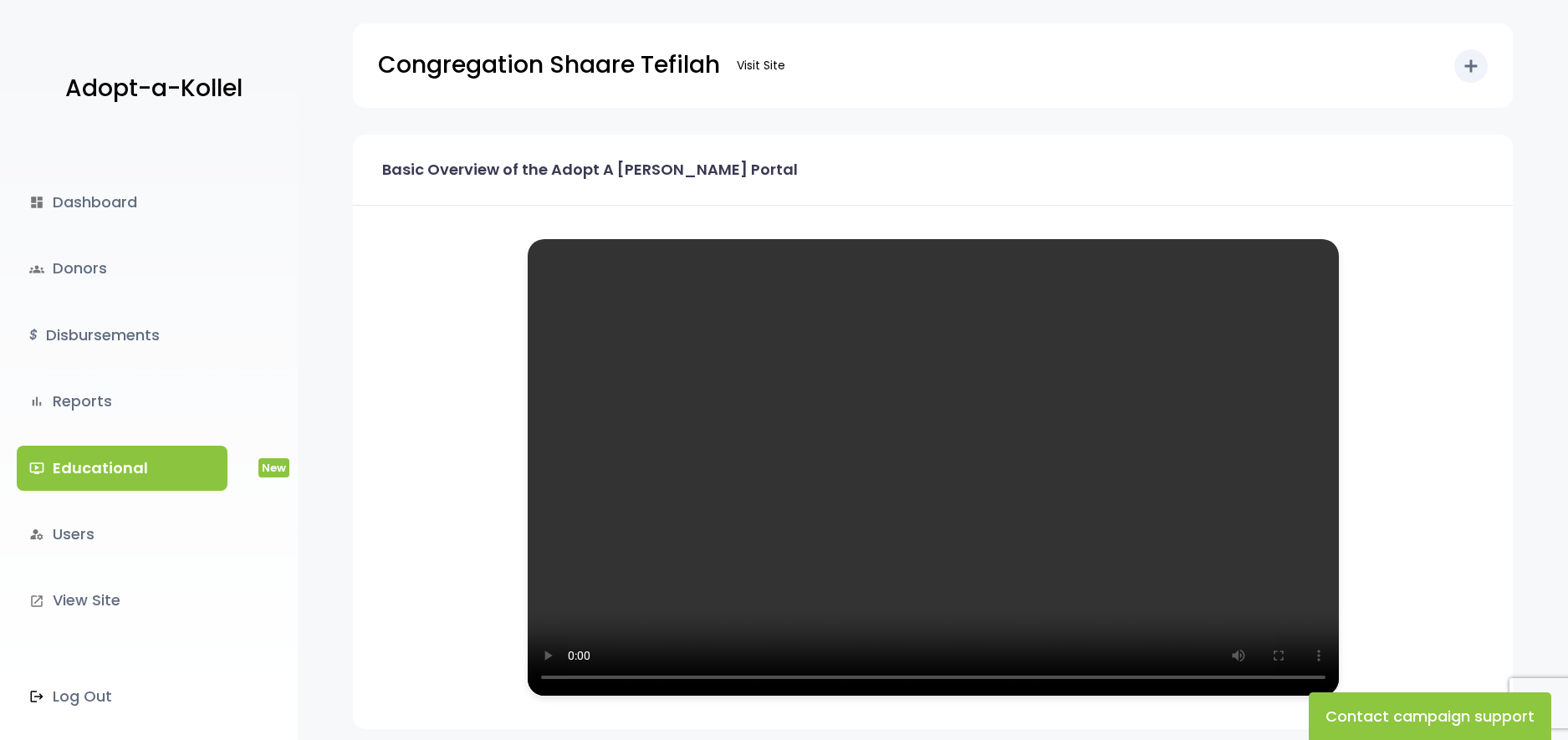
scroll to position [84, 0]
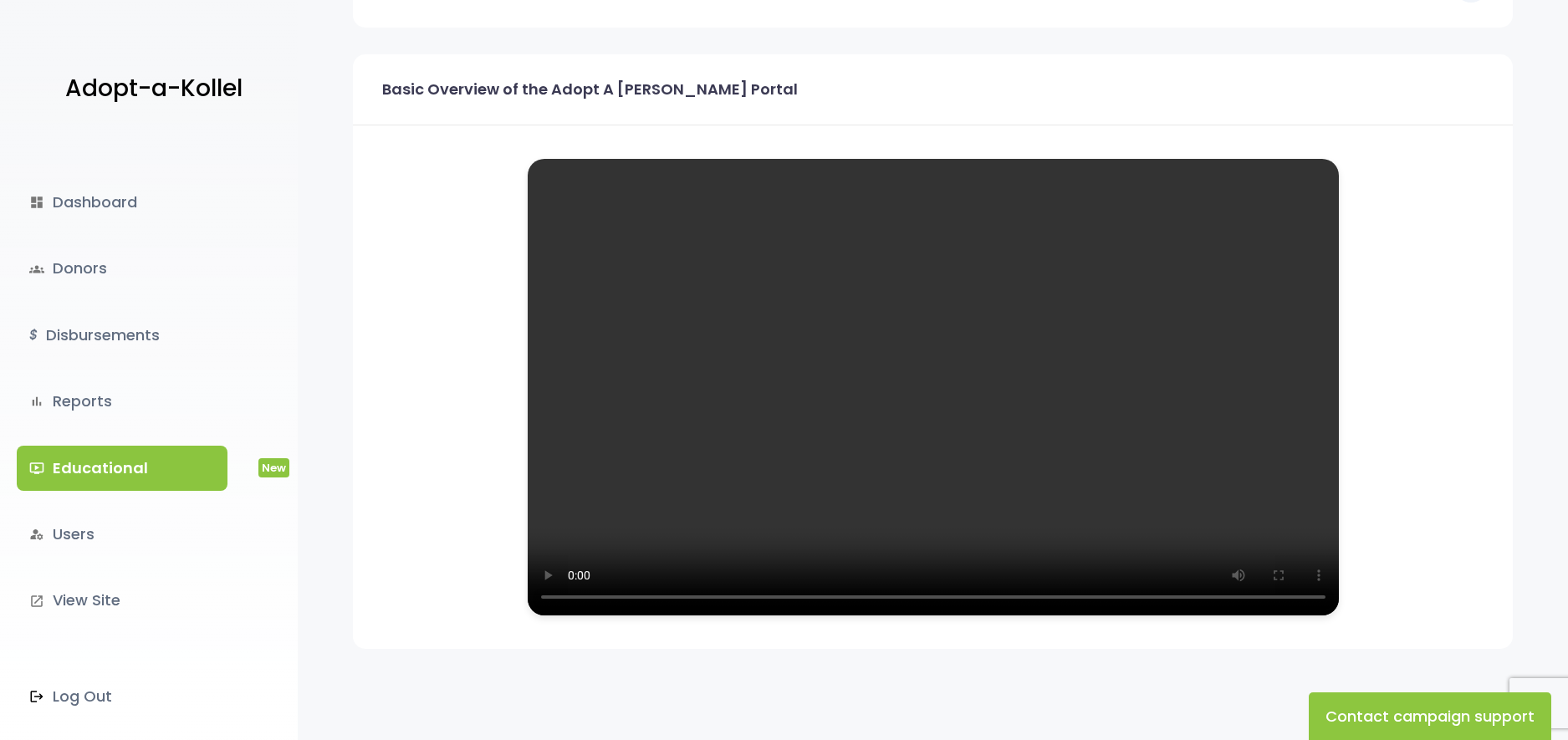
click at [85, 510] on div "dashboard Dashboard groups Donors $ Disbursements bar_chart Reports ondemand_vi…" at bounding box center [148, 438] width 298 height 602
click at [85, 523] on link "manage_accounts Users" at bounding box center [121, 534] width 211 height 45
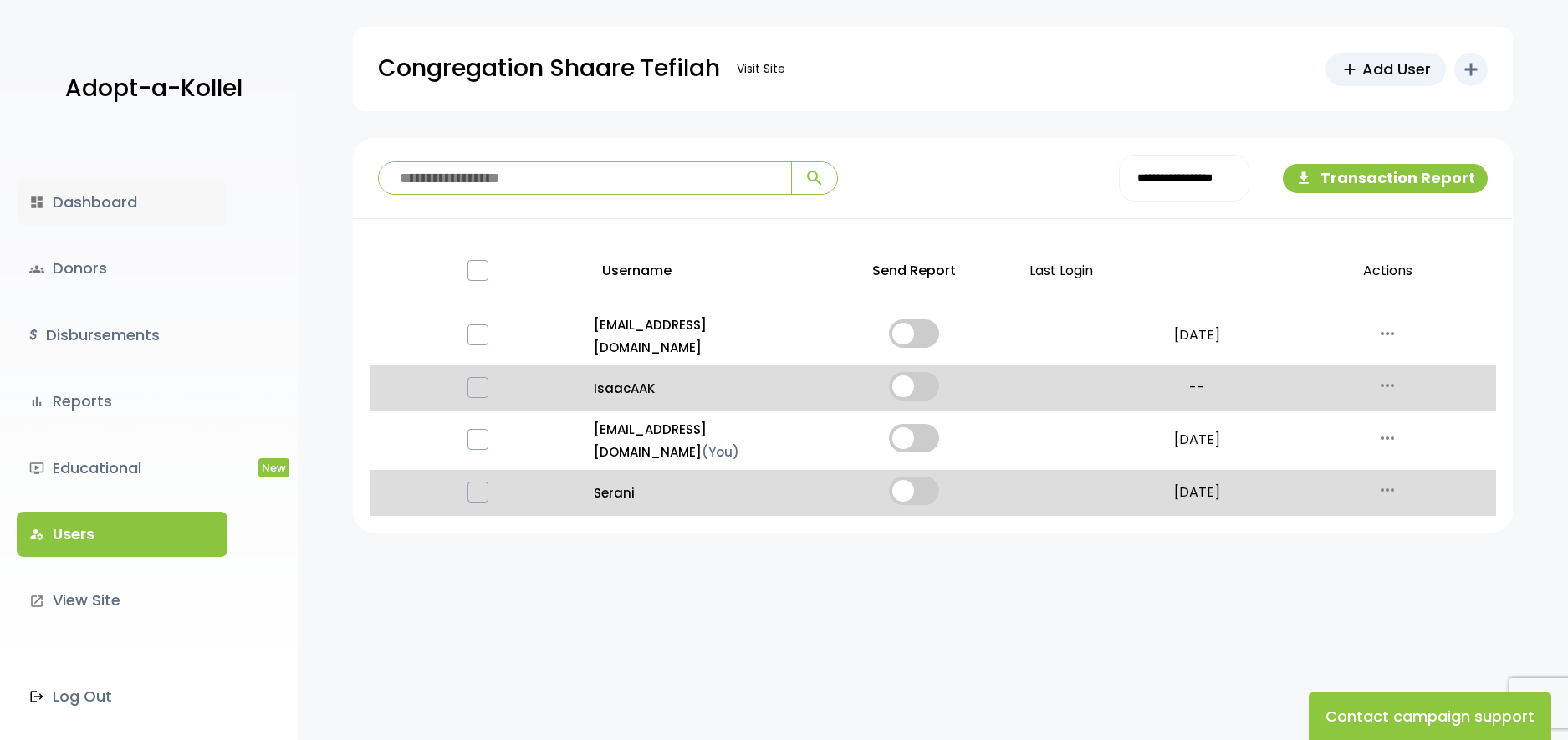
click at [111, 180] on link "dashboard Dashboard" at bounding box center [121, 202] width 211 height 45
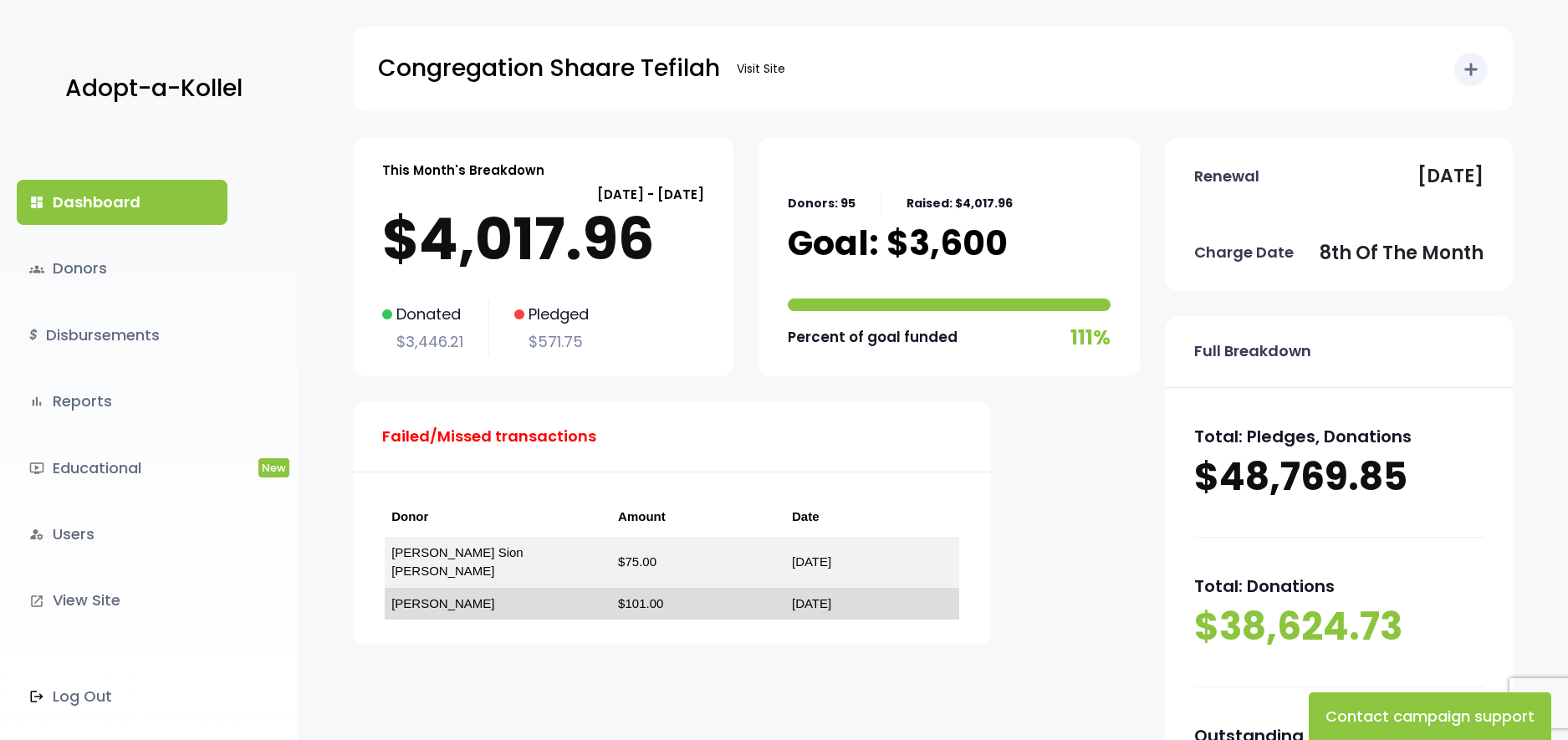
click at [468, 592] on td "[PERSON_NAME]" at bounding box center [497, 604] width 226 height 33
click at [792, 596] on link "[DATE]" at bounding box center [811, 603] width 40 height 14
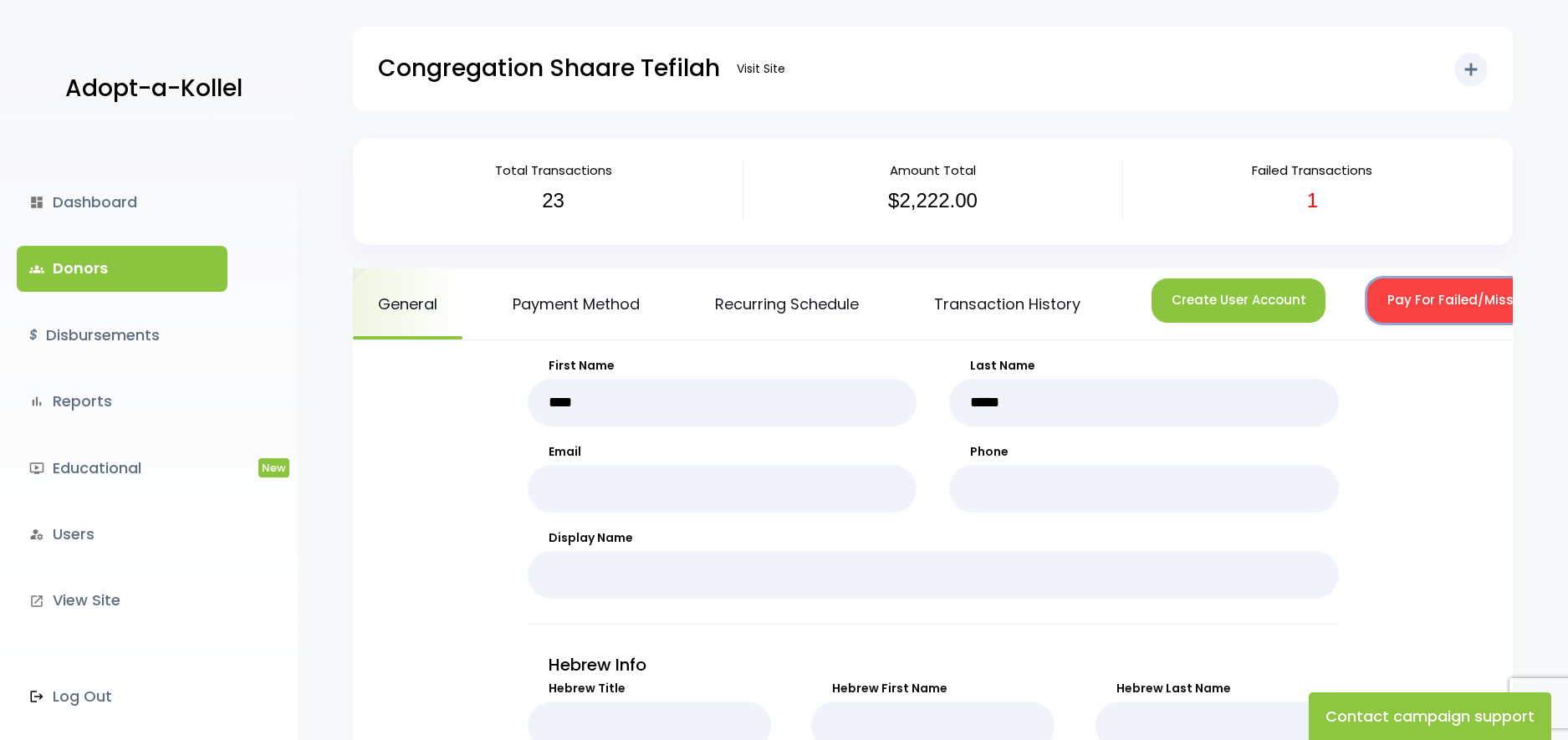
click at [1403, 312] on button "Pay For Failed/Missed Transactions" at bounding box center [1503, 301] width 274 height 44
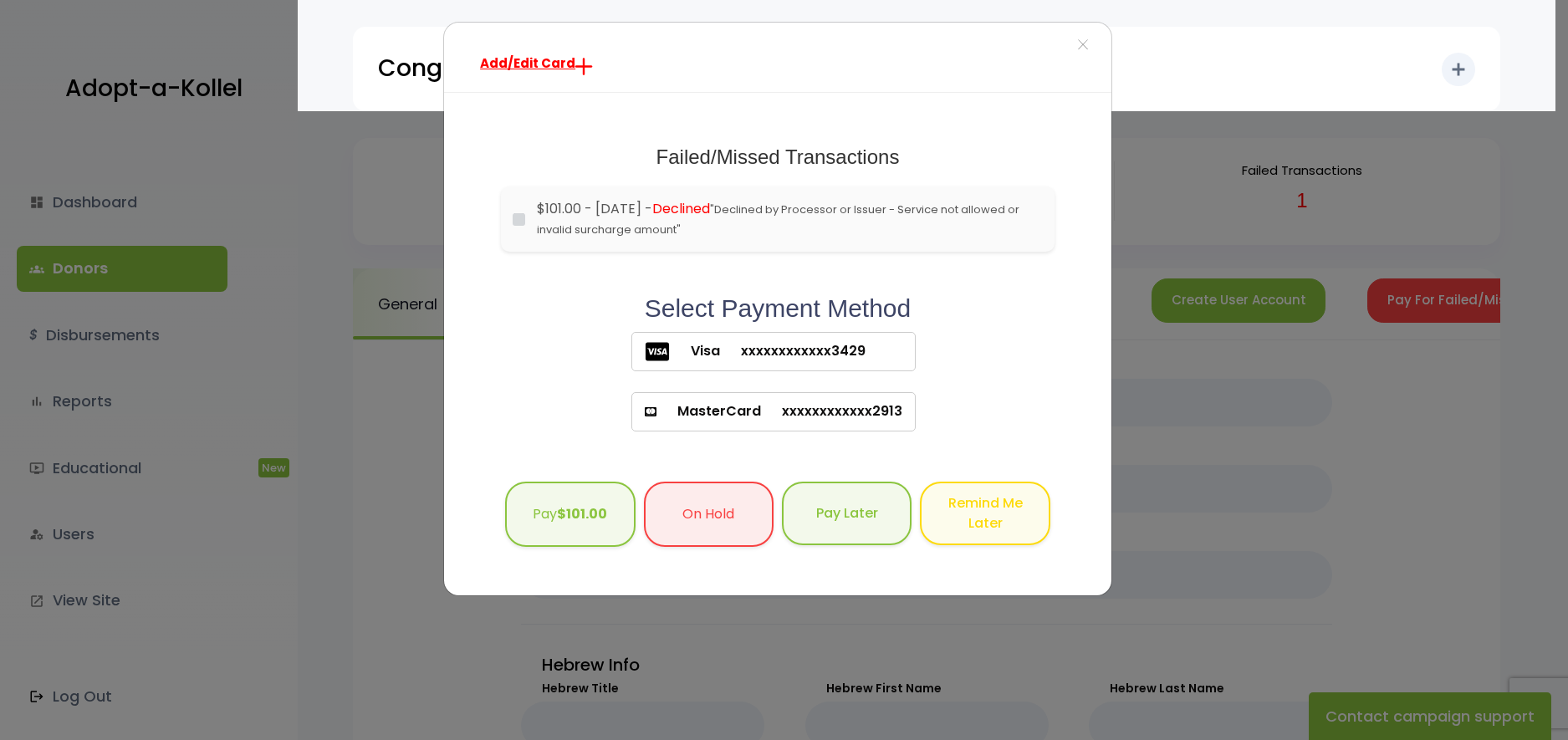
click at [882, 345] on label "Visa xxxxxxxxxxxx3429" at bounding box center [773, 351] width 284 height 40
click at [577, 506] on b "$101.00" at bounding box center [582, 512] width 50 height 19
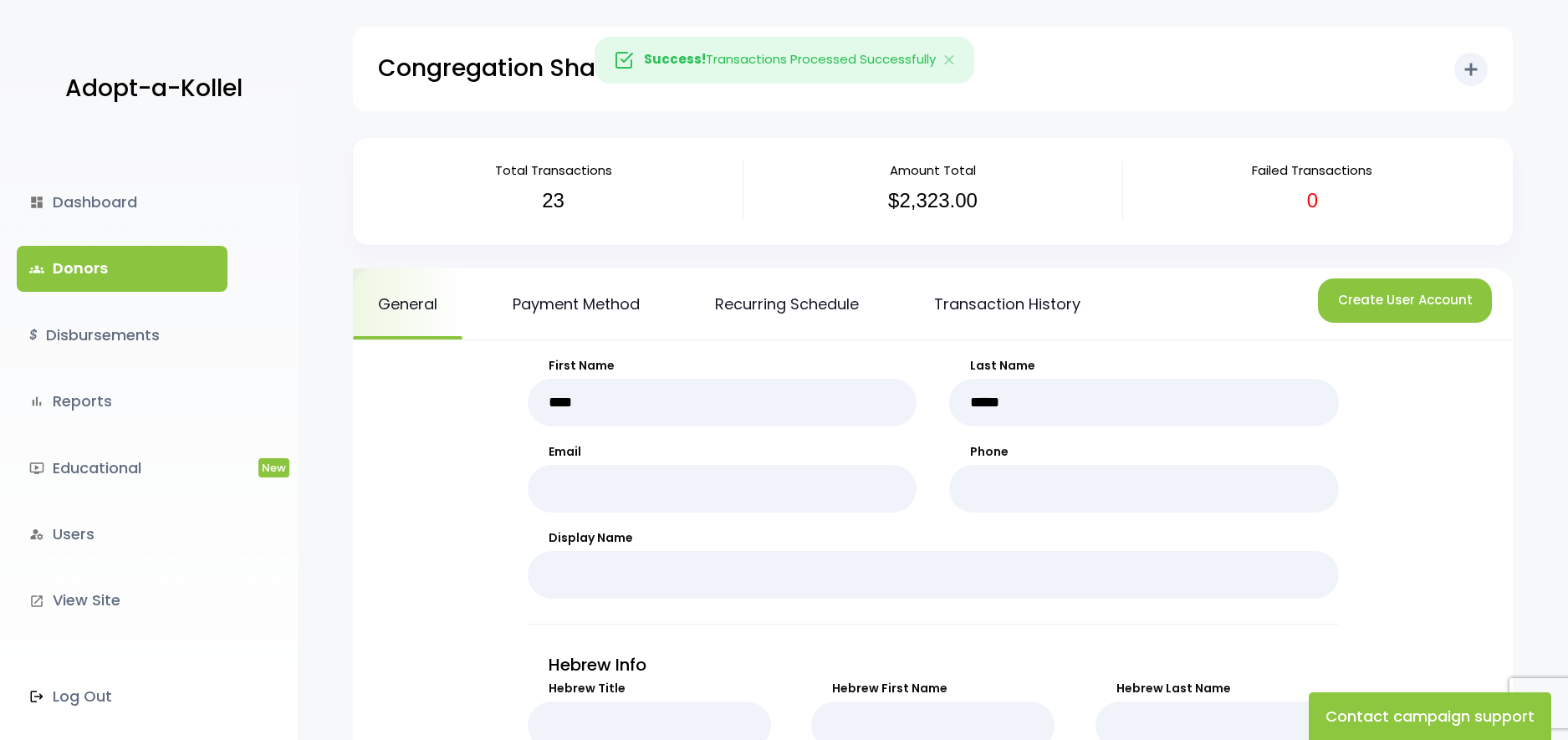
click at [140, 267] on link "groups Donors" at bounding box center [121, 268] width 211 height 45
